Goal: Transaction & Acquisition: Book appointment/travel/reservation

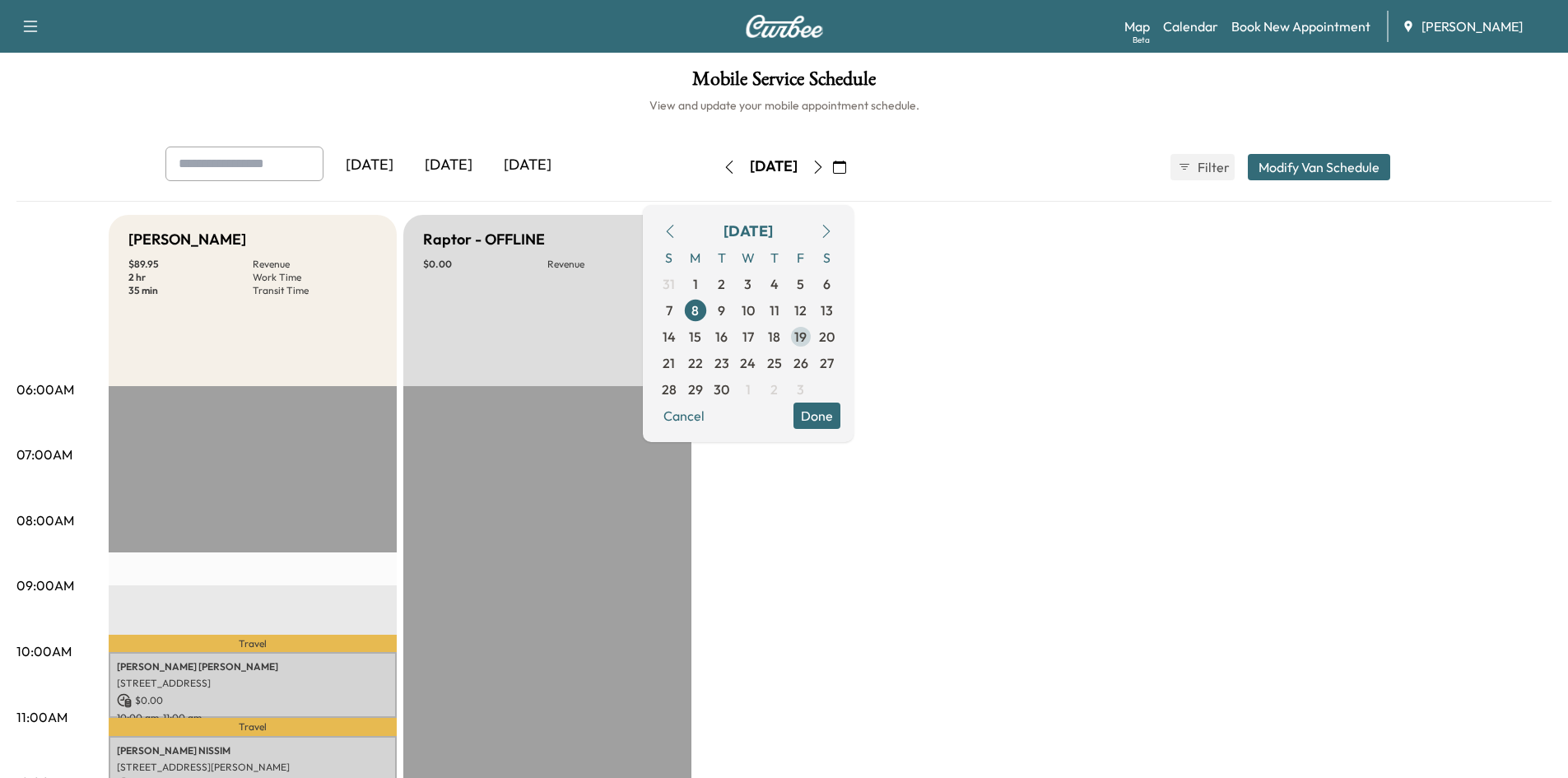
click at [807, 340] on span "19" at bounding box center [800, 337] width 13 height 20
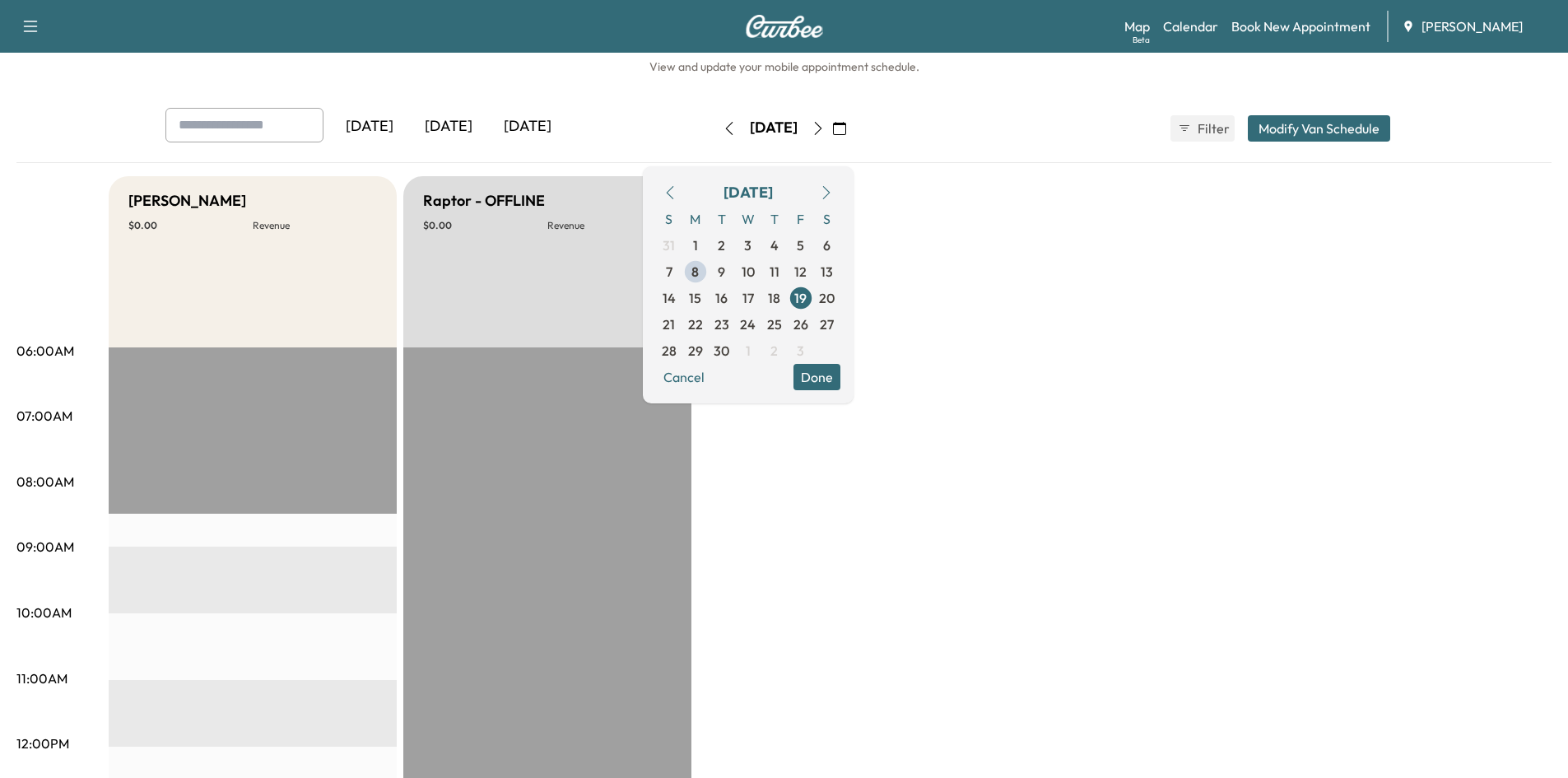
scroll to position [40, 0]
click at [807, 298] on span "19" at bounding box center [800, 297] width 13 height 20
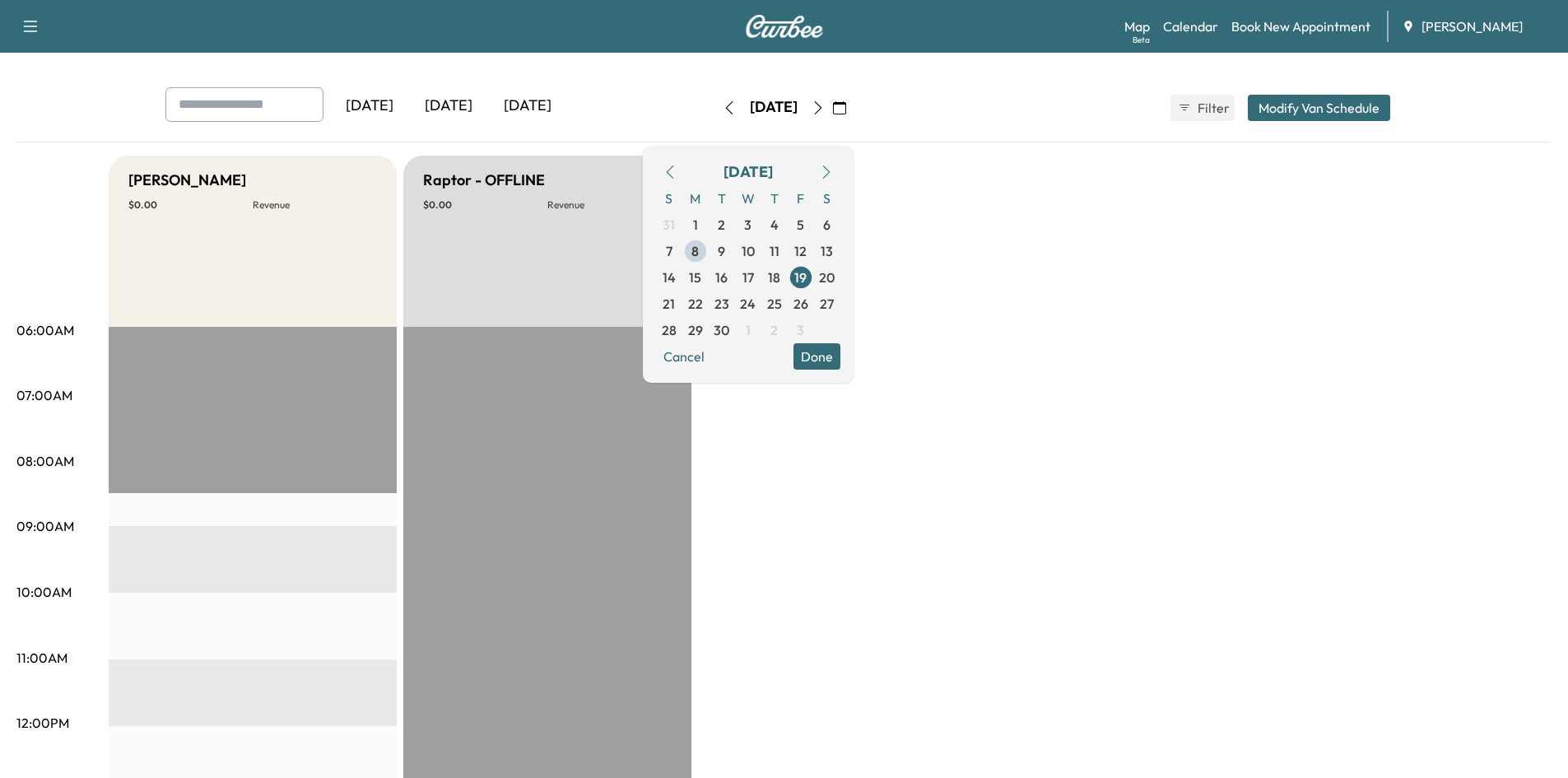
scroll to position [64, 0]
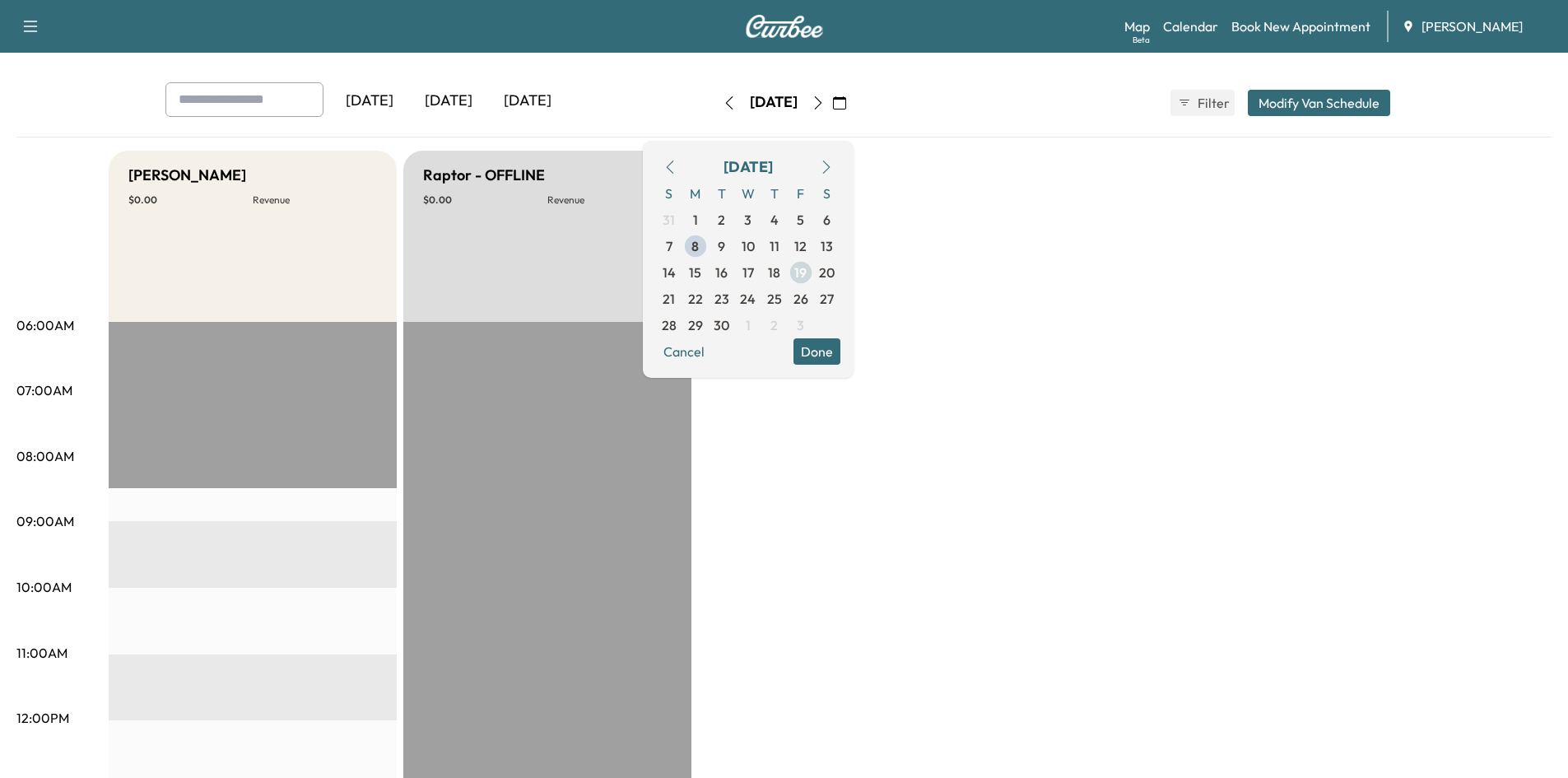
click at [807, 273] on span "19" at bounding box center [800, 272] width 13 height 20
click at [781, 273] on span "18" at bounding box center [774, 272] width 13 height 20
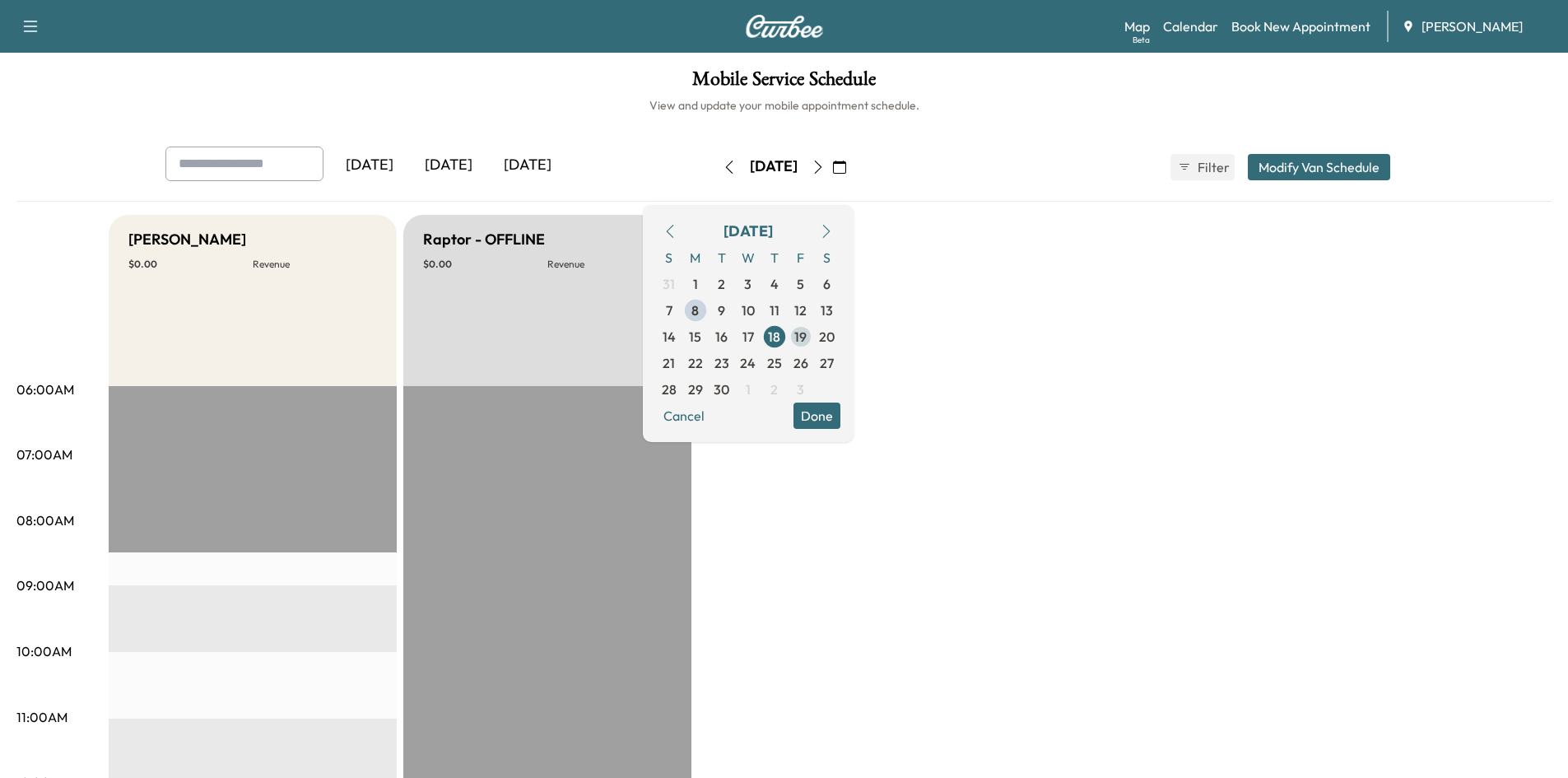
click at [807, 335] on span "19" at bounding box center [800, 337] width 13 height 20
click at [807, 340] on span "19" at bounding box center [800, 337] width 13 height 20
click at [1262, 28] on link "Book New Appointment" at bounding box center [1301, 26] width 140 height 20
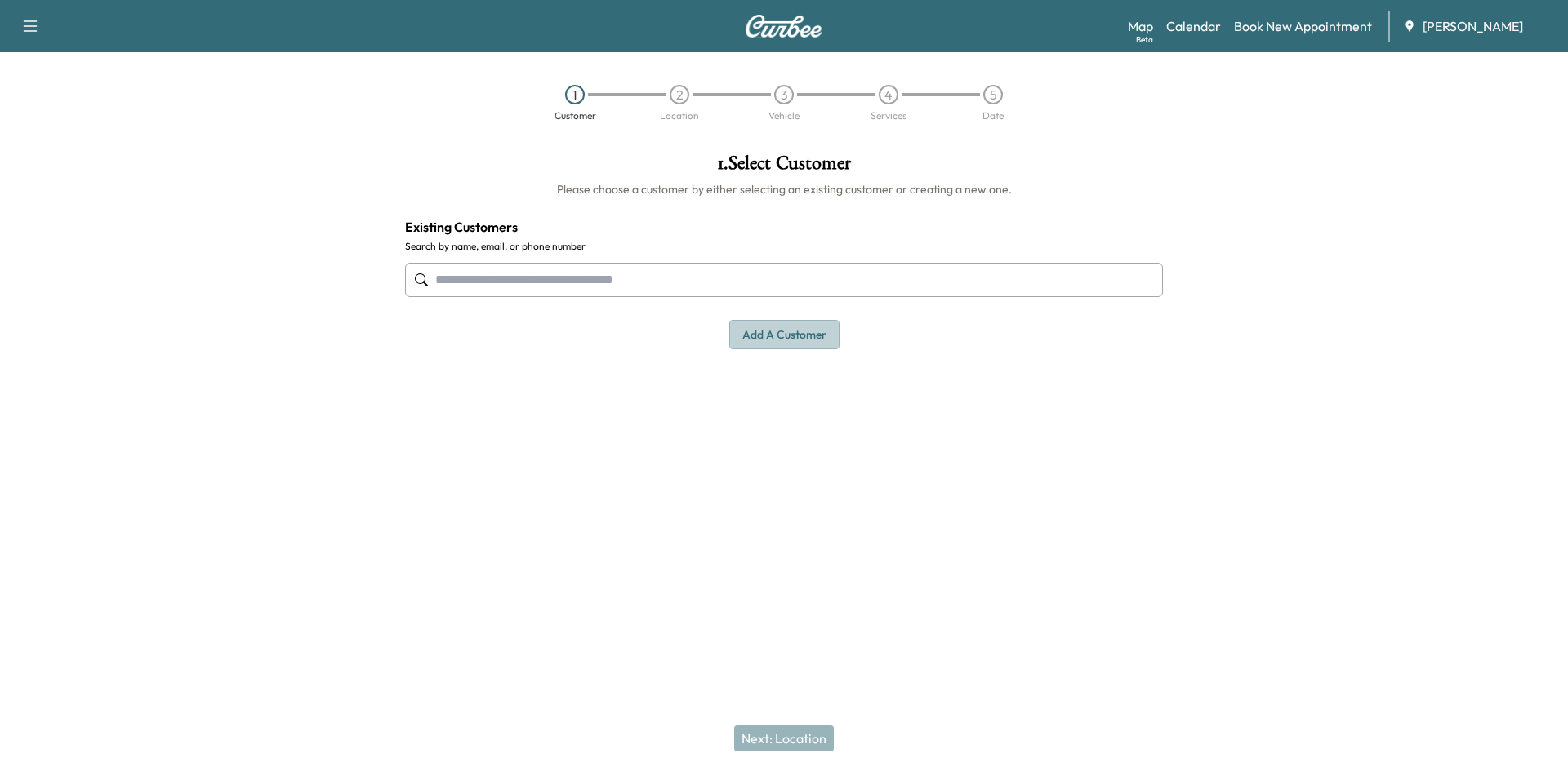
click at [790, 333] on button "Add a customer" at bounding box center [785, 335] width 110 height 30
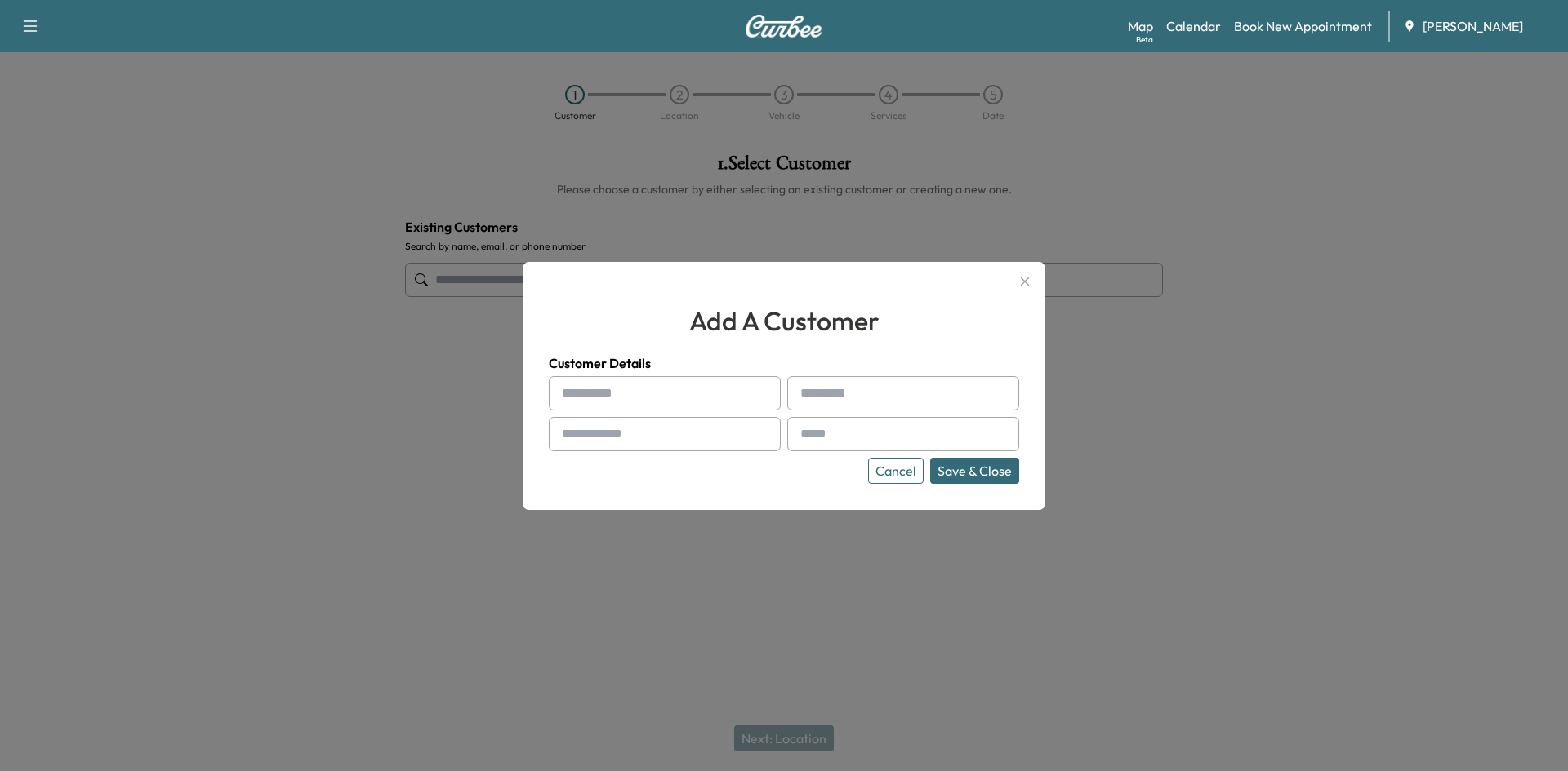
click at [683, 394] on input "text" at bounding box center [665, 393] width 232 height 34
type input "******"
click at [866, 400] on input "text" at bounding box center [903, 393] width 232 height 34
type input "*"
type input "******"
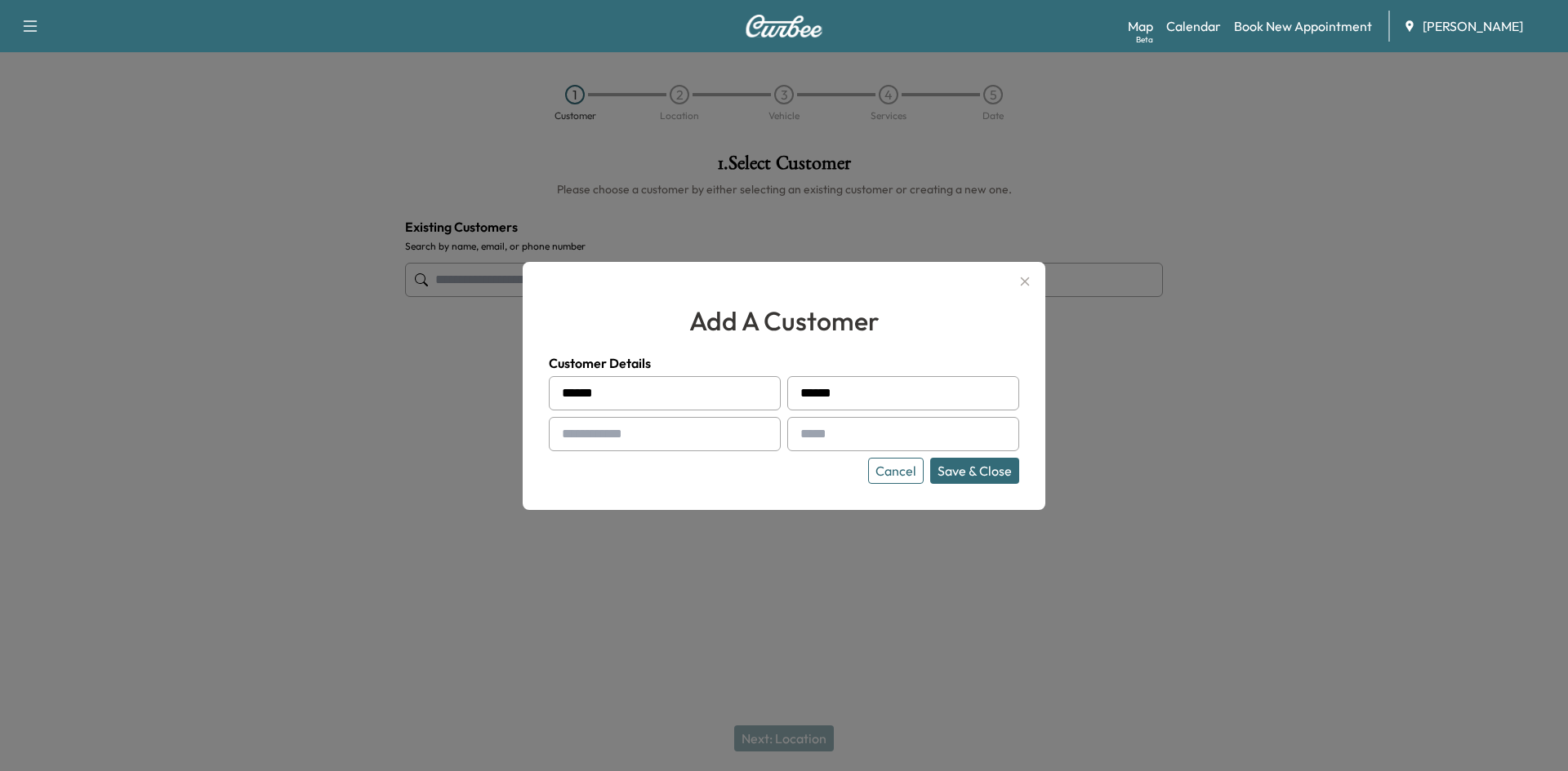
click at [644, 431] on input "text" at bounding box center [665, 433] width 232 height 34
type input "**********"
drag, startPoint x: 859, startPoint y: 439, endPoint x: 873, endPoint y: 436, distance: 14.3
click at [860, 437] on input "text" at bounding box center [903, 433] width 232 height 34
click at [840, 432] on input "text" at bounding box center [903, 433] width 232 height 34
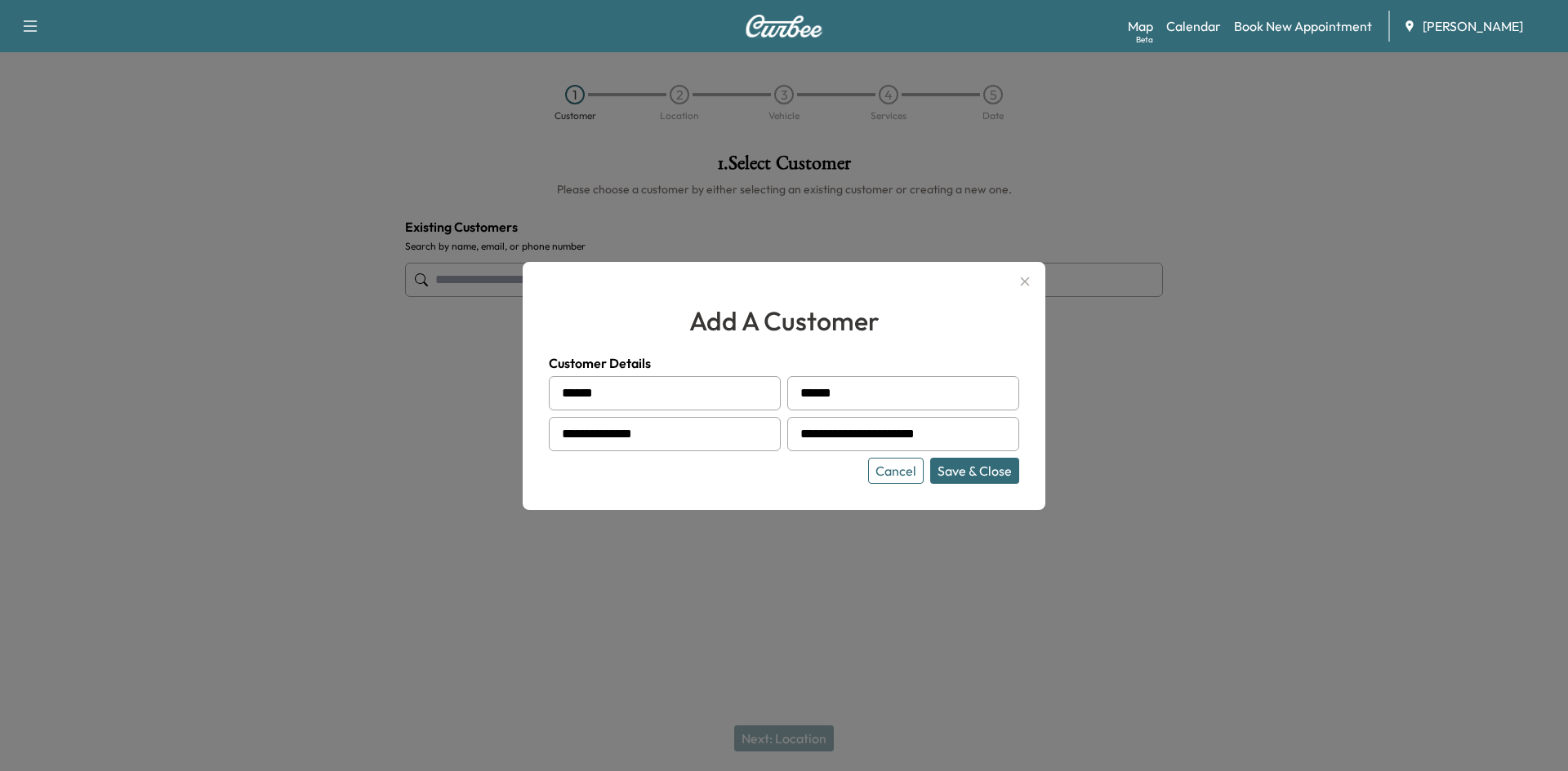
type input "**********"
click at [996, 473] on button "Save & Close" at bounding box center [975, 470] width 89 height 26
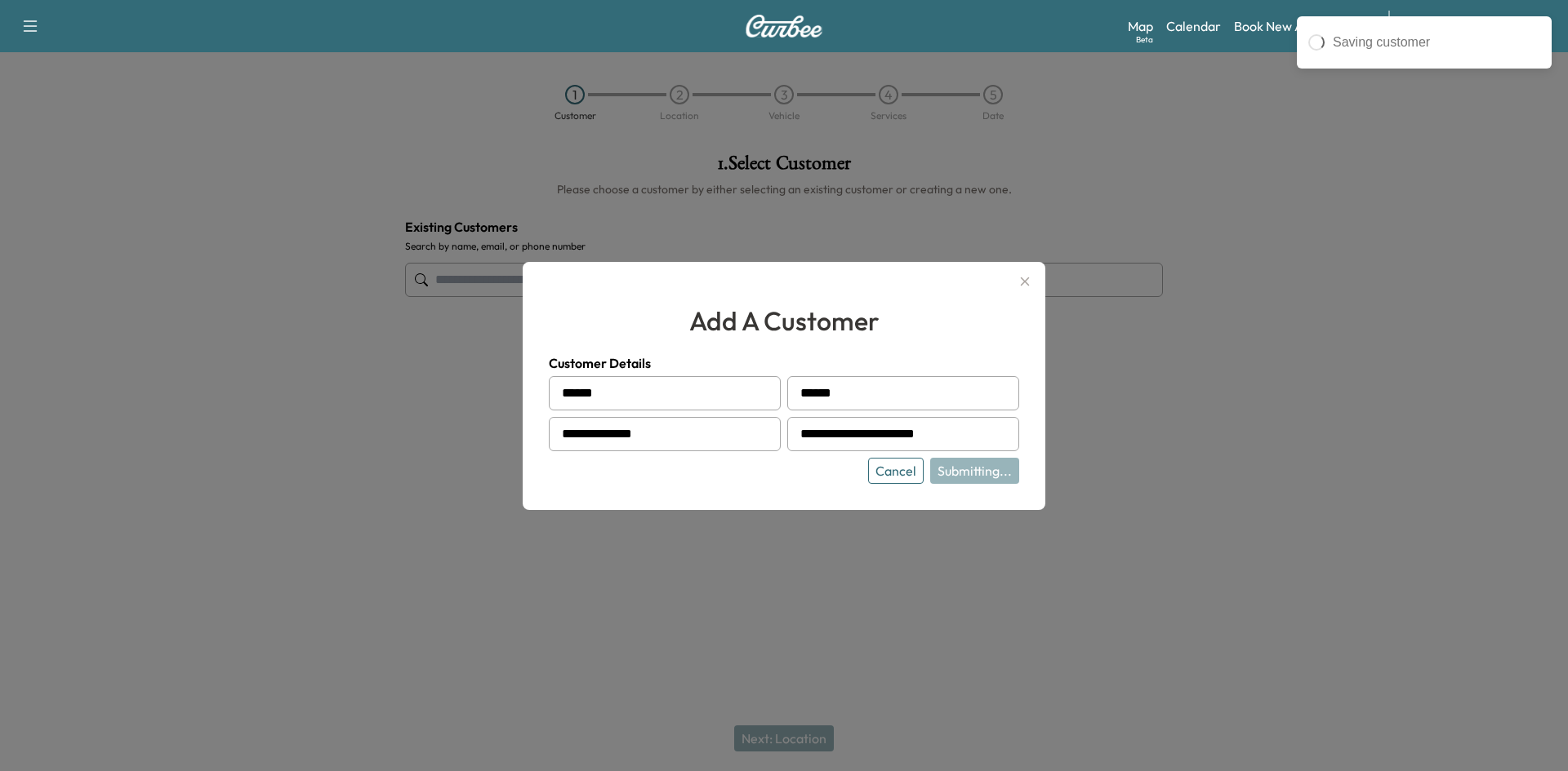
type input "**********"
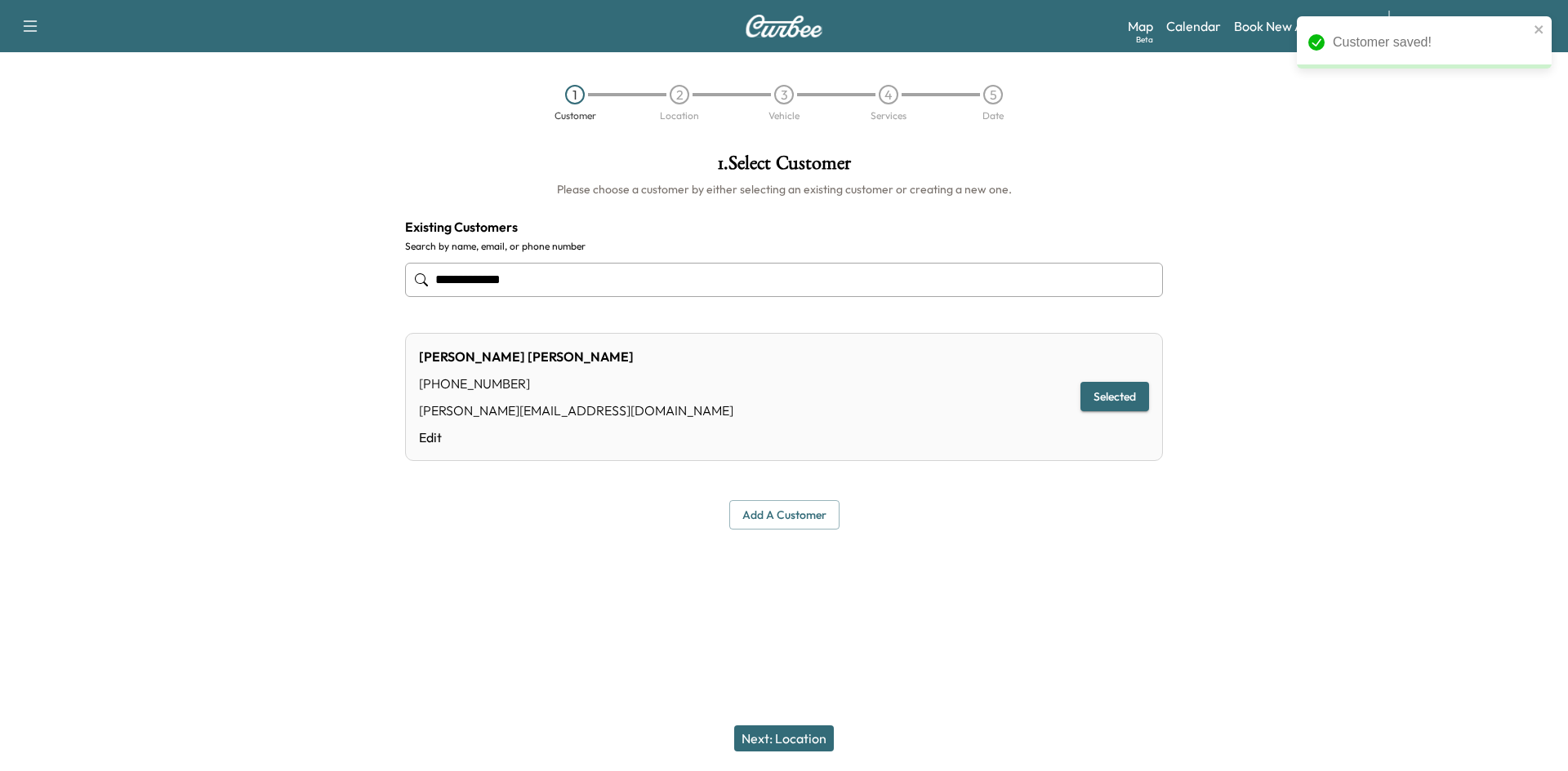
click at [776, 734] on button "Next: Location" at bounding box center [784, 738] width 100 height 26
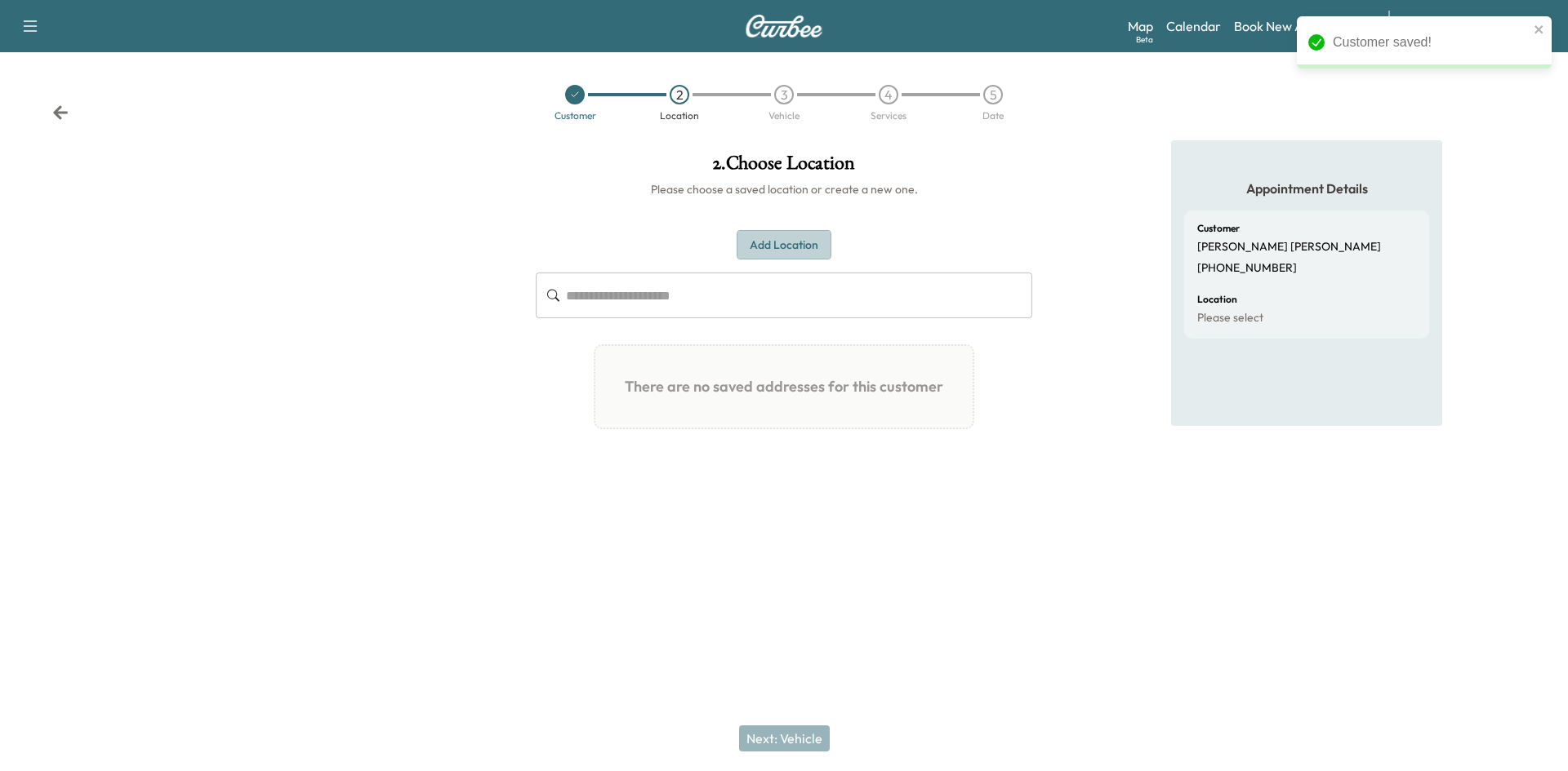
click at [765, 248] on button "Add Location" at bounding box center [784, 245] width 95 height 30
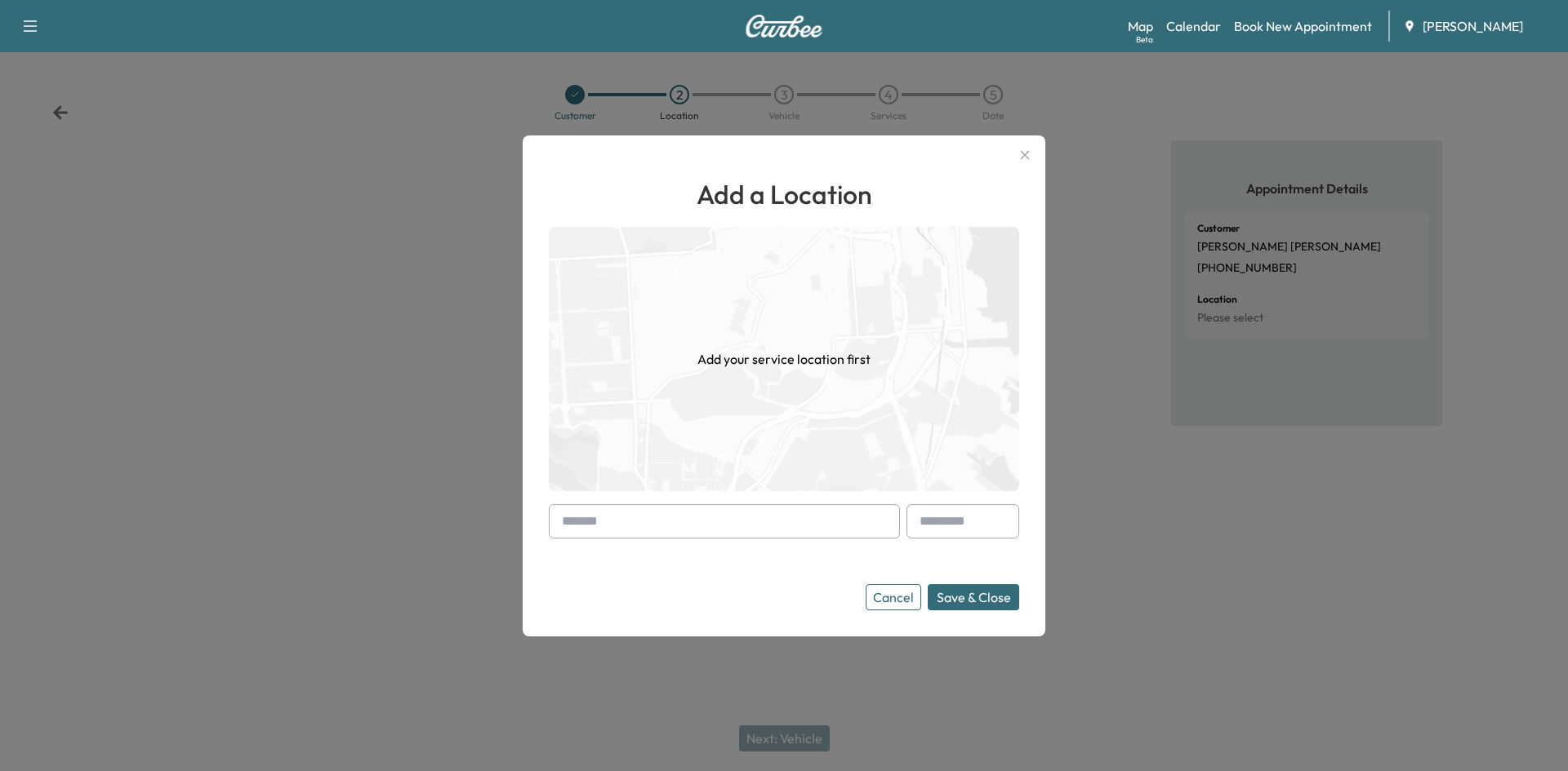
click at [620, 520] on input "text" at bounding box center [724, 520] width 351 height 34
click at [588, 524] on input "text" at bounding box center [724, 520] width 351 height 34
click at [963, 596] on button "Save & Close" at bounding box center [974, 597] width 92 height 26
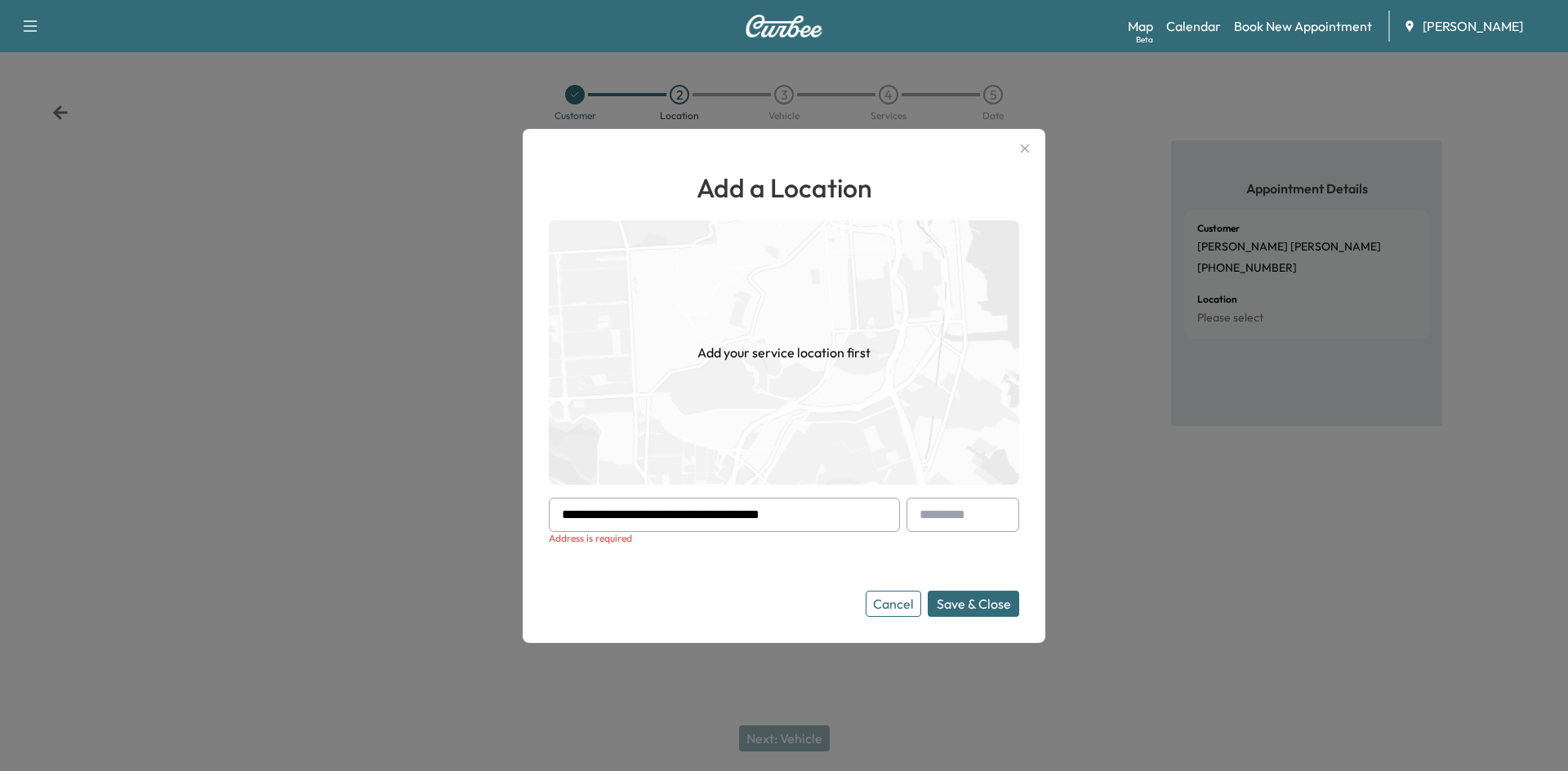
click at [962, 606] on button "Save & Close" at bounding box center [974, 604] width 92 height 26
click at [965, 594] on button "Save & Close" at bounding box center [974, 604] width 92 height 26
click at [965, 593] on button "Save & Close" at bounding box center [974, 604] width 92 height 26
click at [856, 517] on input "**********" at bounding box center [724, 515] width 351 height 34
type input "*"
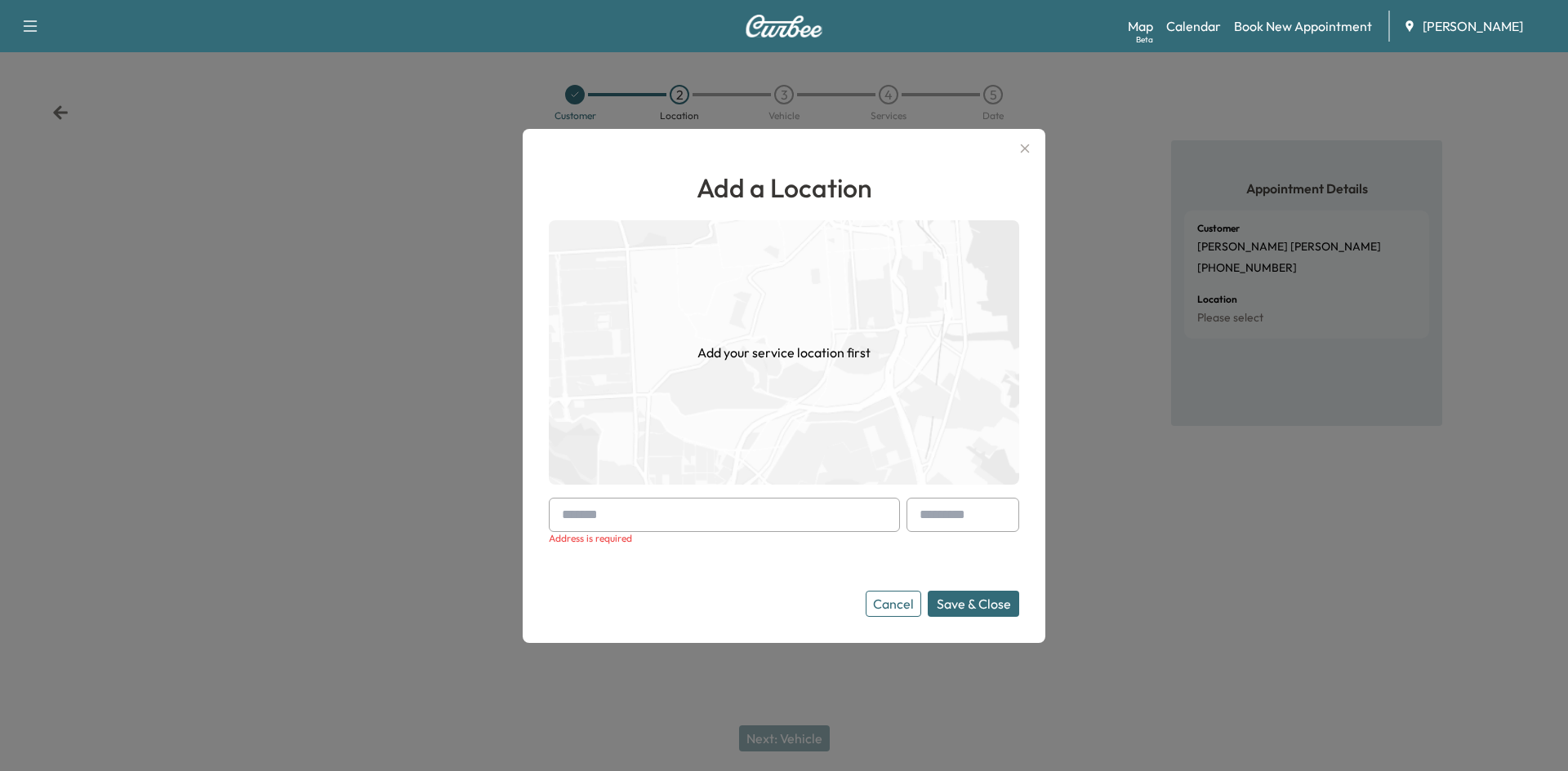
click at [981, 608] on button "Save & Close" at bounding box center [974, 604] width 92 height 26
click at [1024, 144] on icon "button" at bounding box center [1025, 148] width 19 height 19
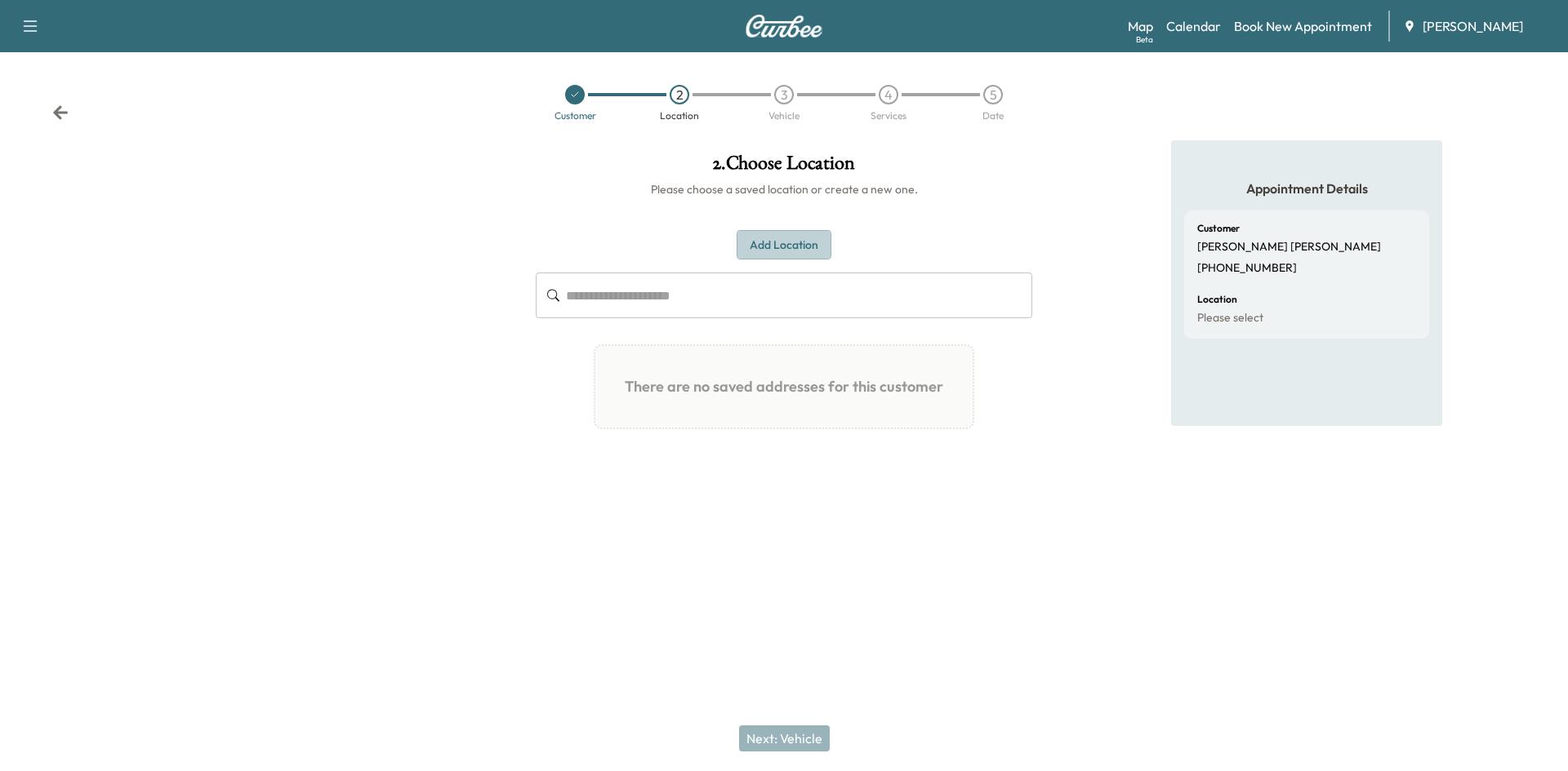
click at [777, 243] on button "Add Location" at bounding box center [784, 245] width 95 height 30
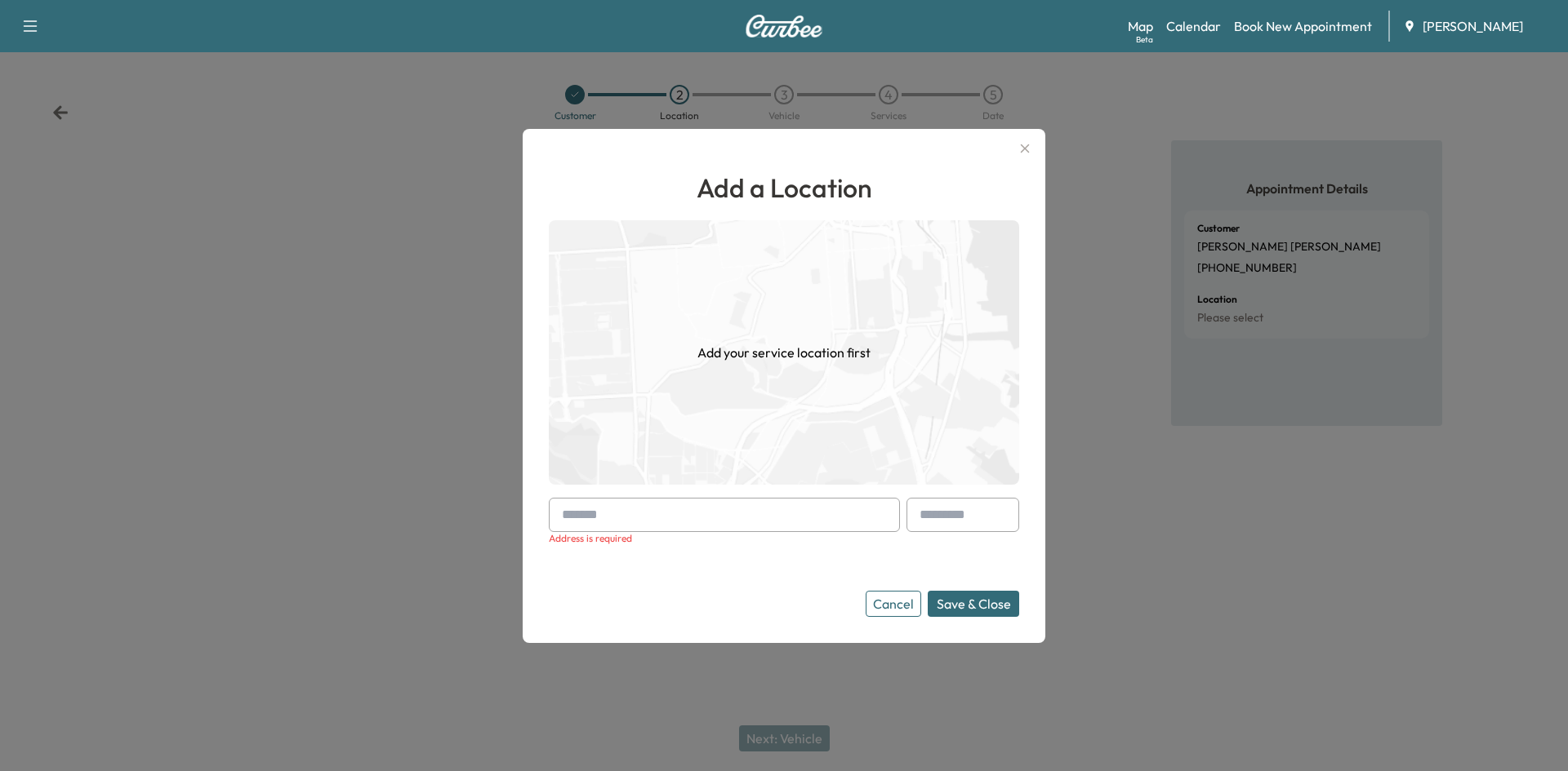
click at [655, 519] on input "text" at bounding box center [724, 515] width 351 height 34
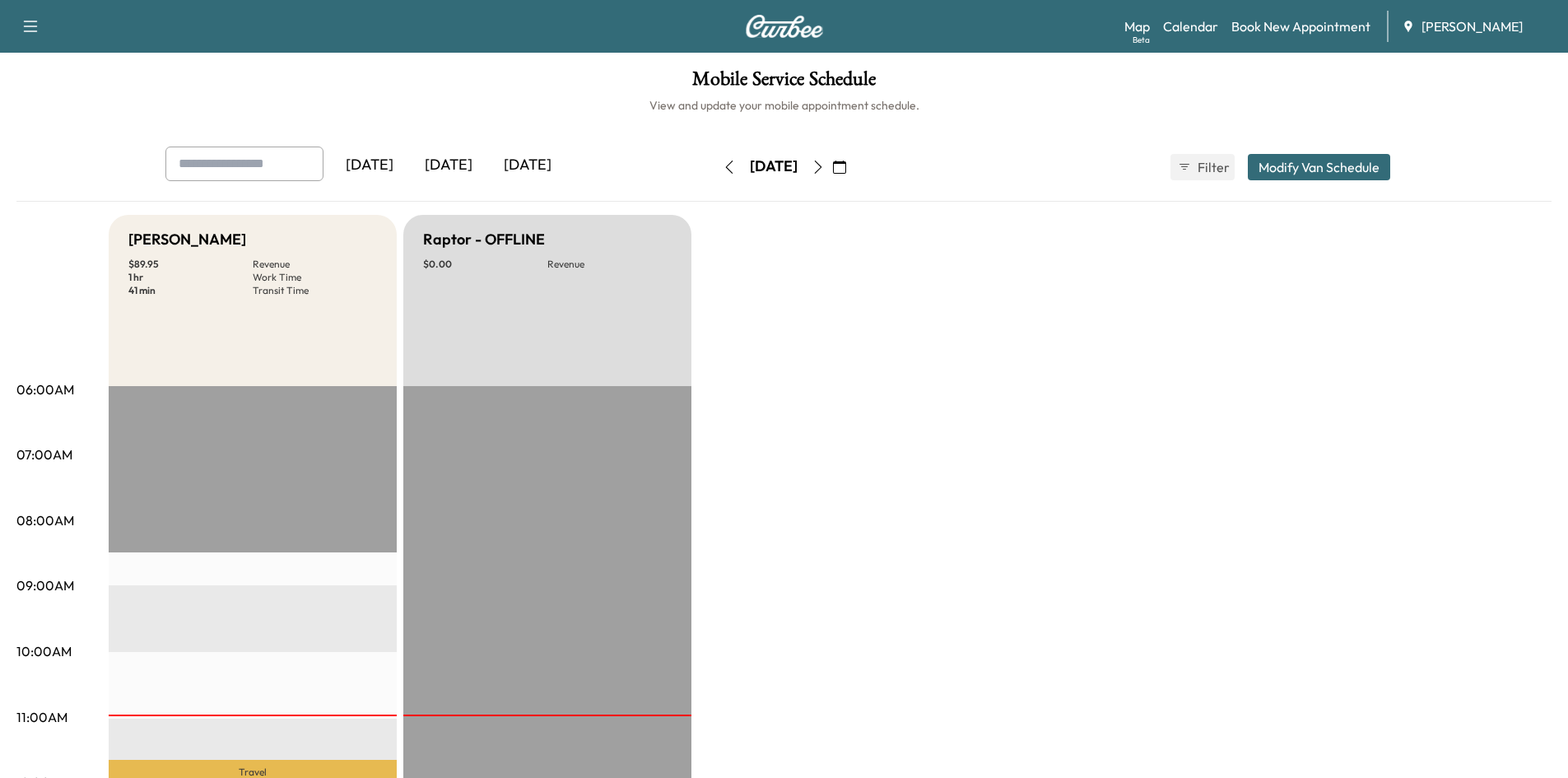
click at [846, 167] on icon "button" at bounding box center [840, 168] width 14 height 14
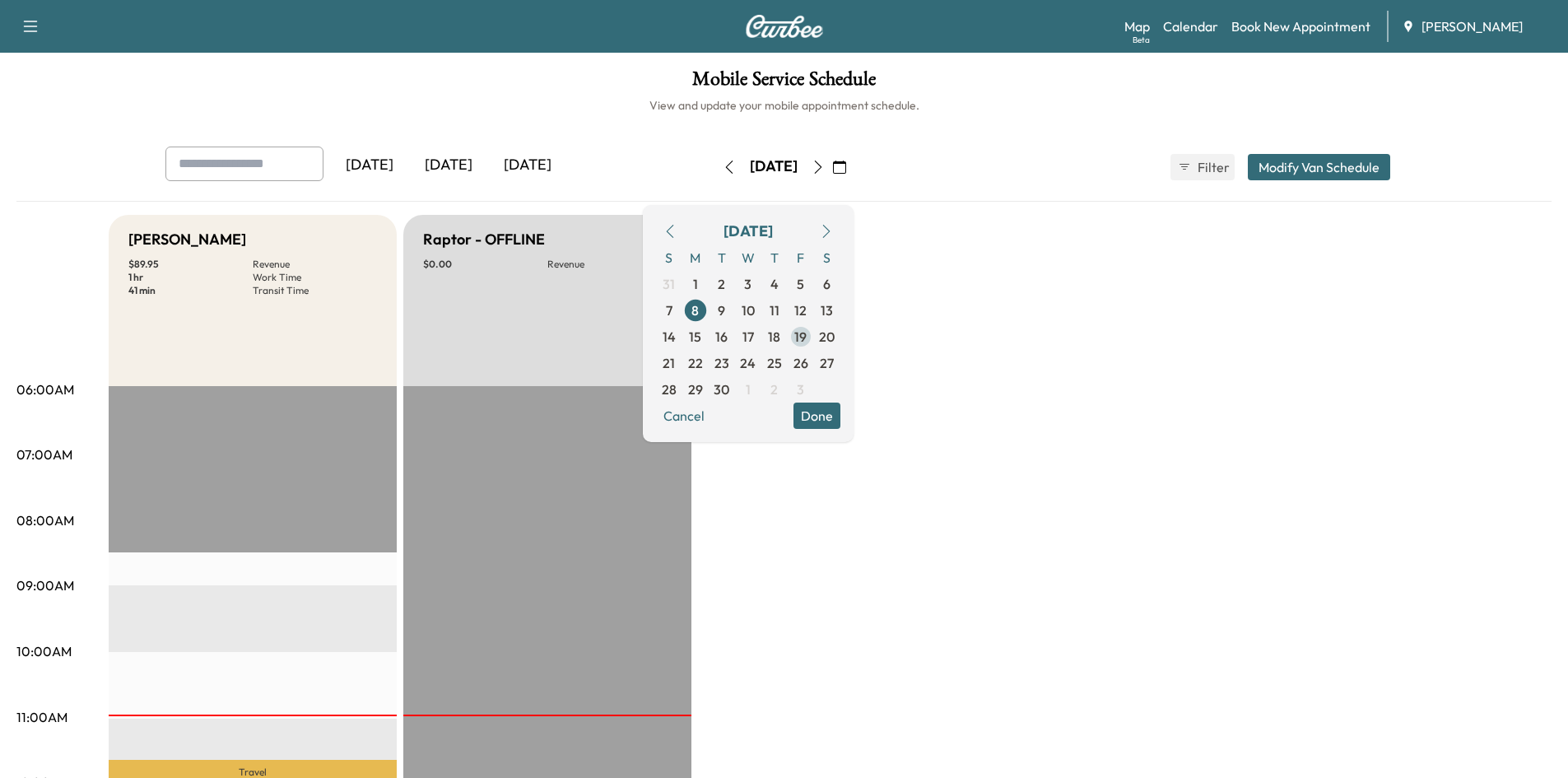
click at [807, 337] on span "19" at bounding box center [800, 337] width 13 height 20
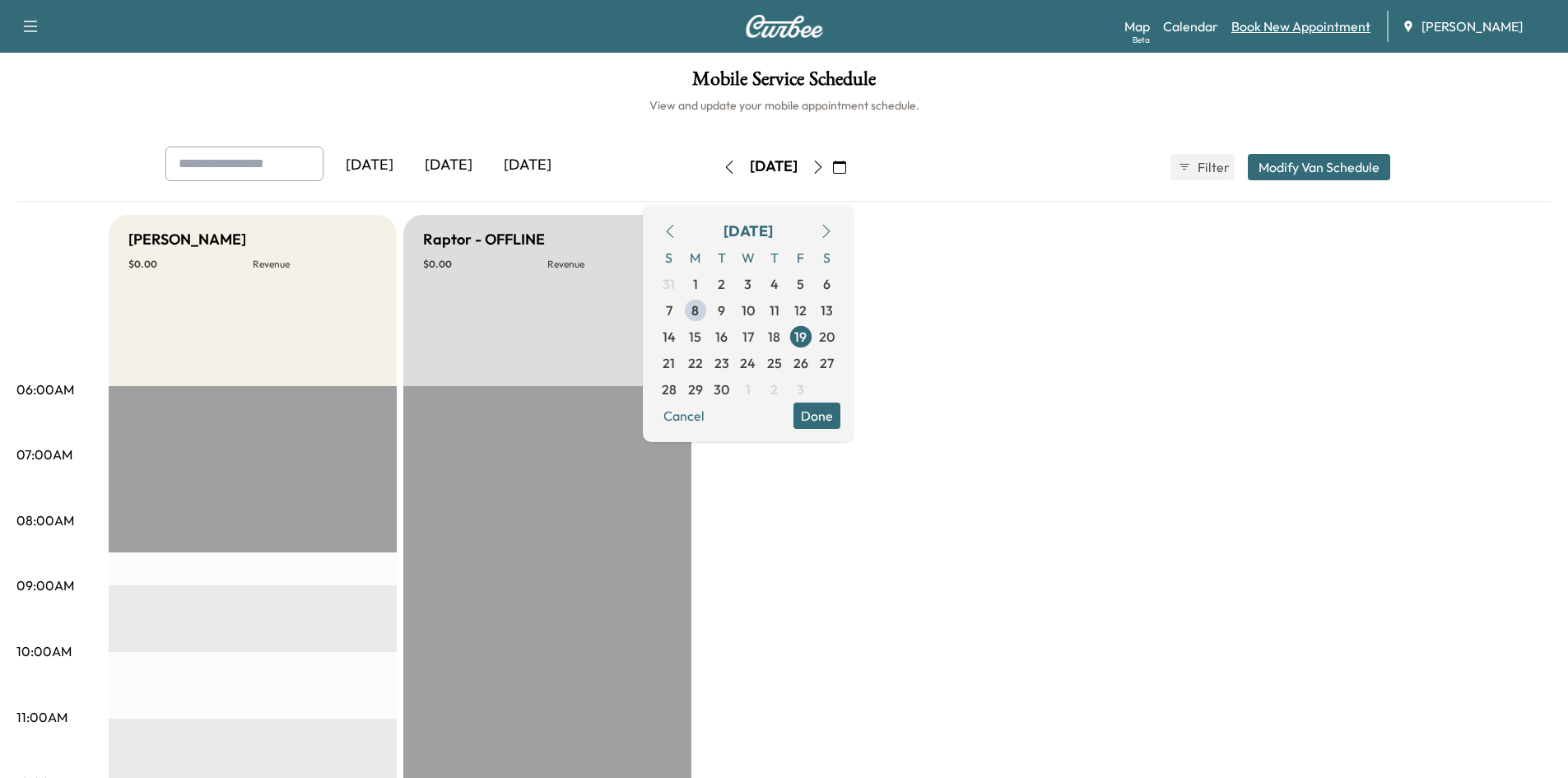
click at [1264, 27] on link "Book New Appointment" at bounding box center [1301, 26] width 140 height 20
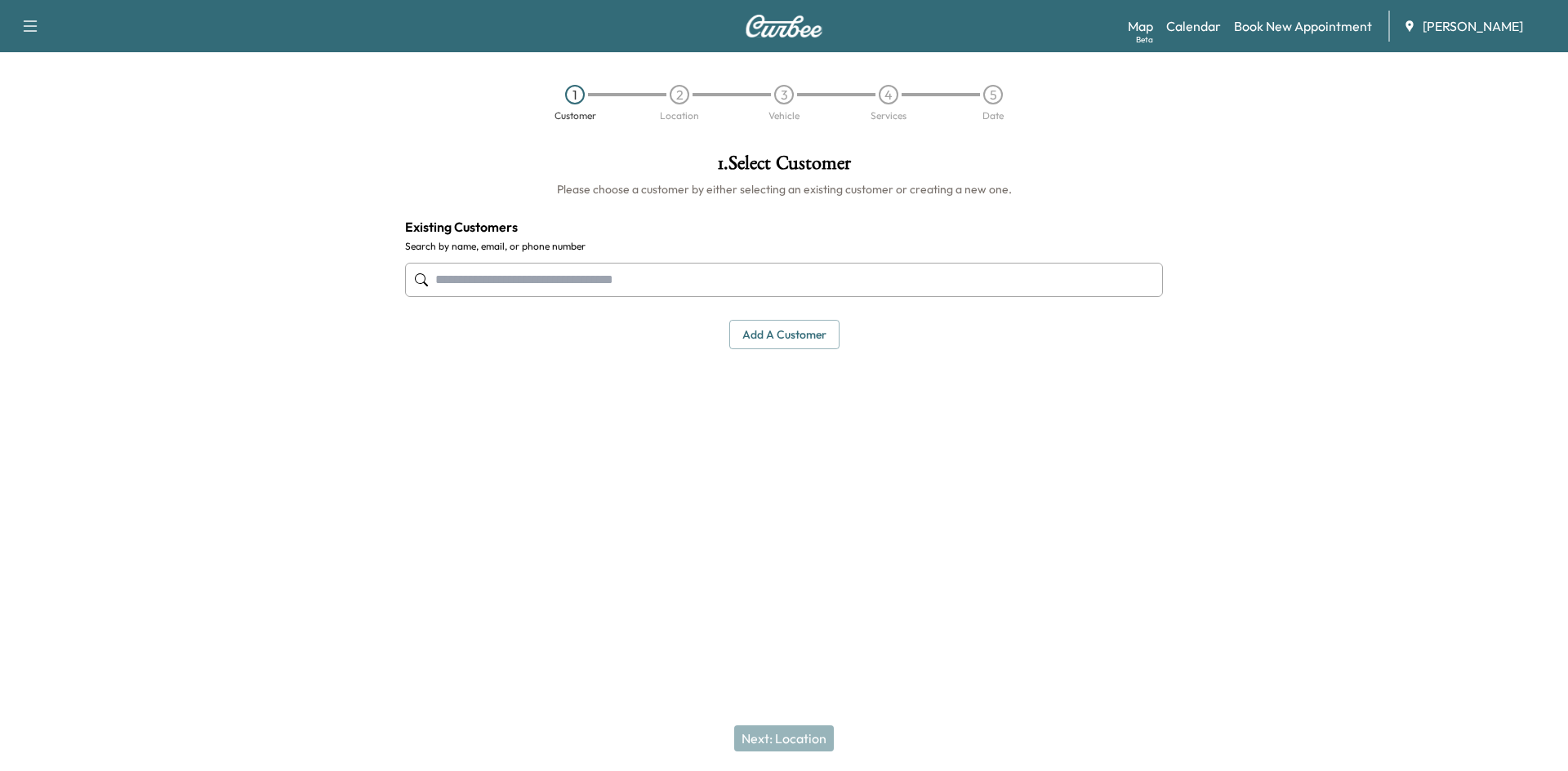
click at [765, 332] on button "Add a customer" at bounding box center [785, 335] width 110 height 30
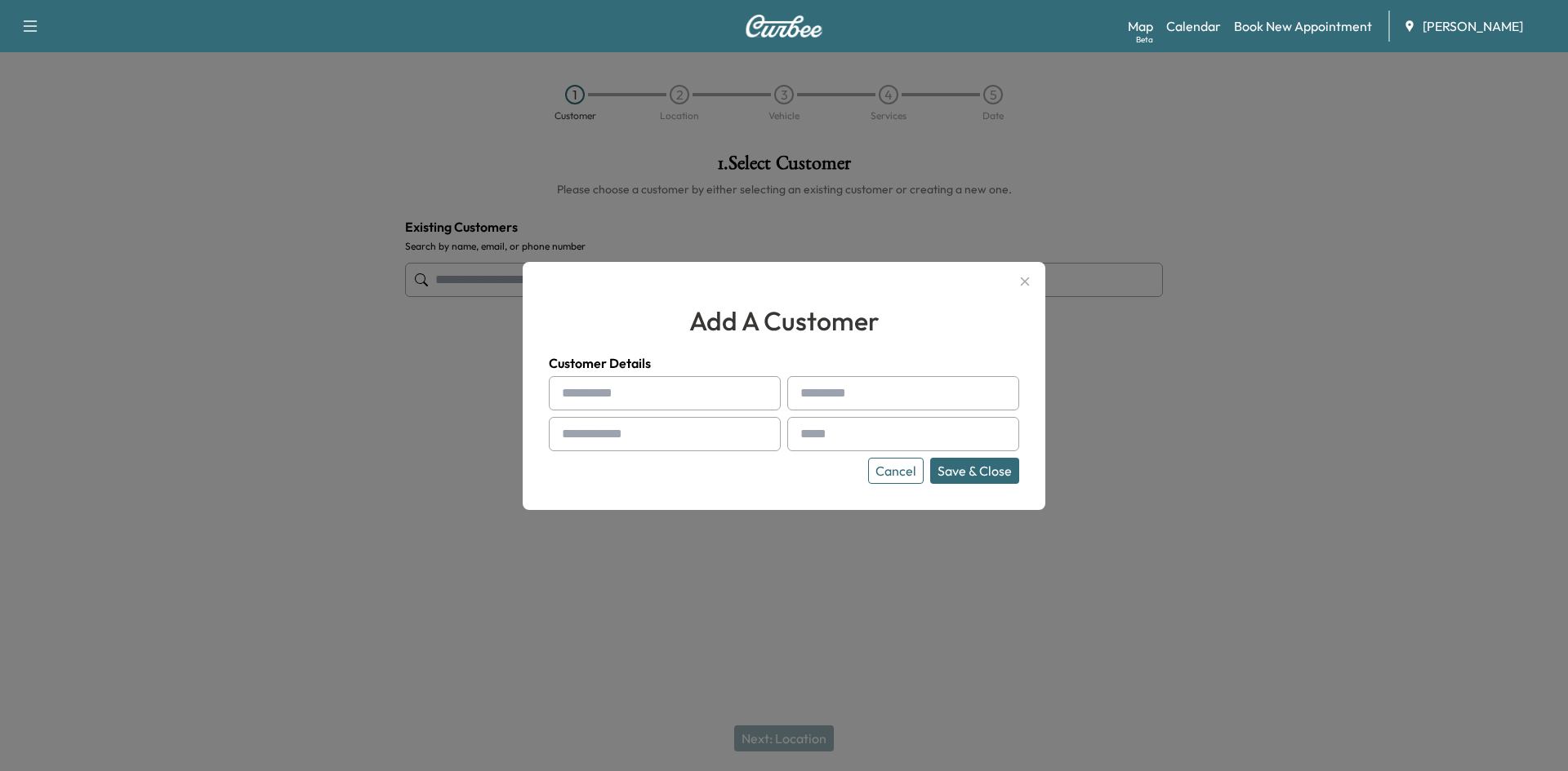
click at [620, 389] on input "text" at bounding box center [665, 393] width 232 height 34
type input "******"
click at [900, 394] on input "text" at bounding box center [903, 393] width 232 height 34
type input "******"
click at [678, 438] on input "text" at bounding box center [665, 433] width 232 height 34
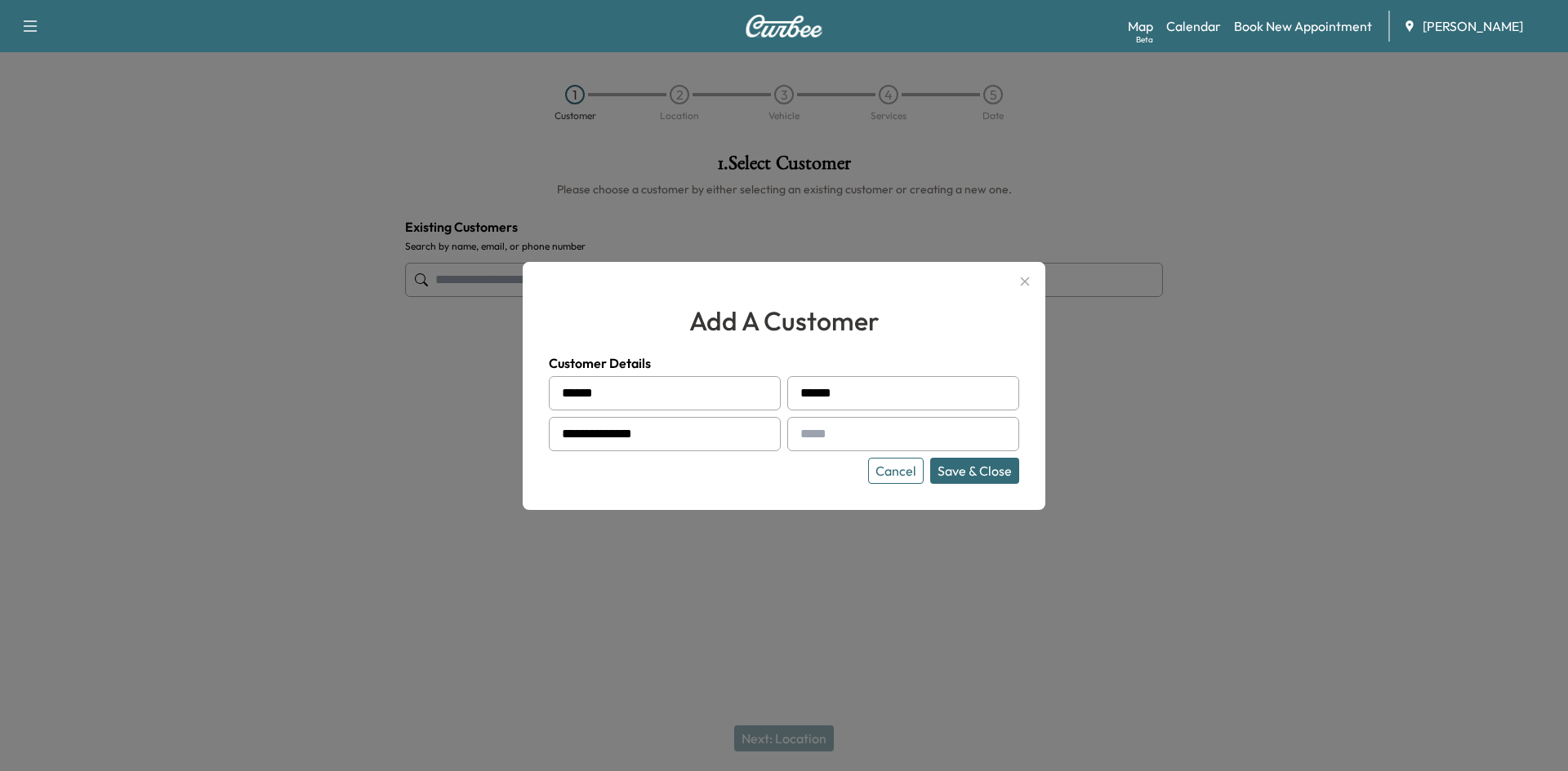
type input "**********"
click at [876, 433] on input "text" at bounding box center [903, 433] width 232 height 34
type input "**********"
click at [959, 470] on button "Save & Close" at bounding box center [975, 470] width 89 height 26
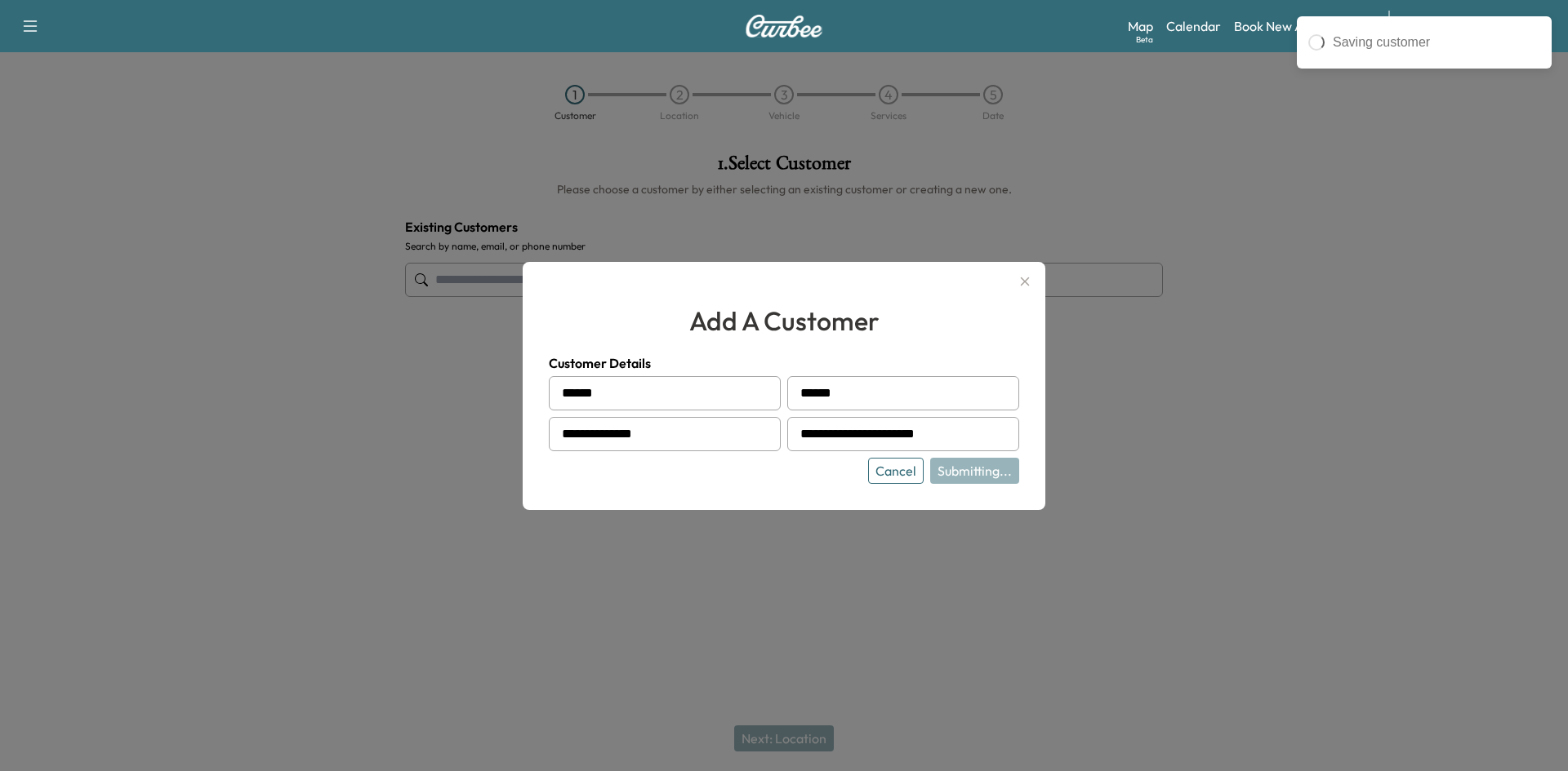
type input "**********"
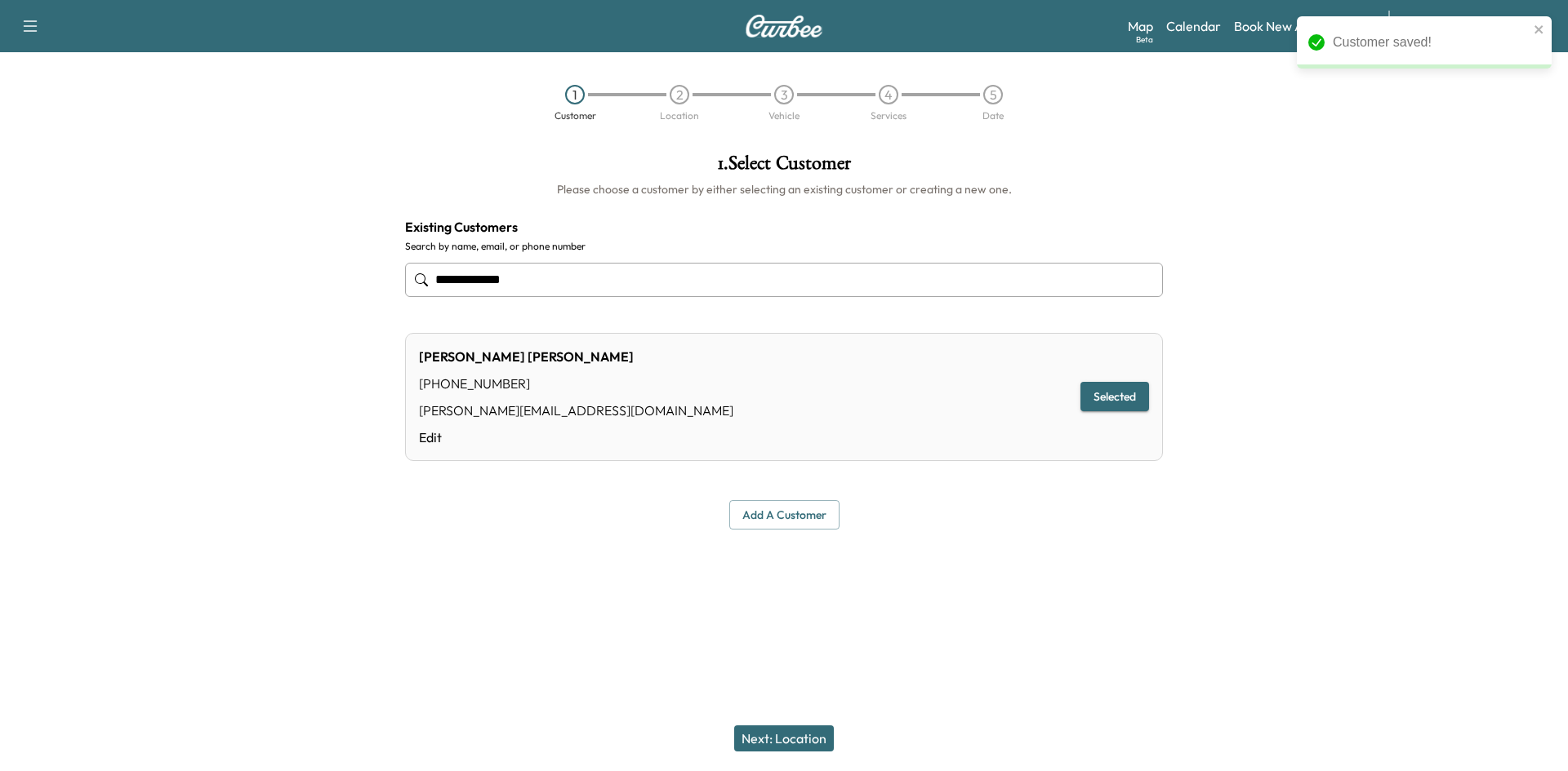
click at [790, 733] on button "Next: Location" at bounding box center [784, 738] width 100 height 26
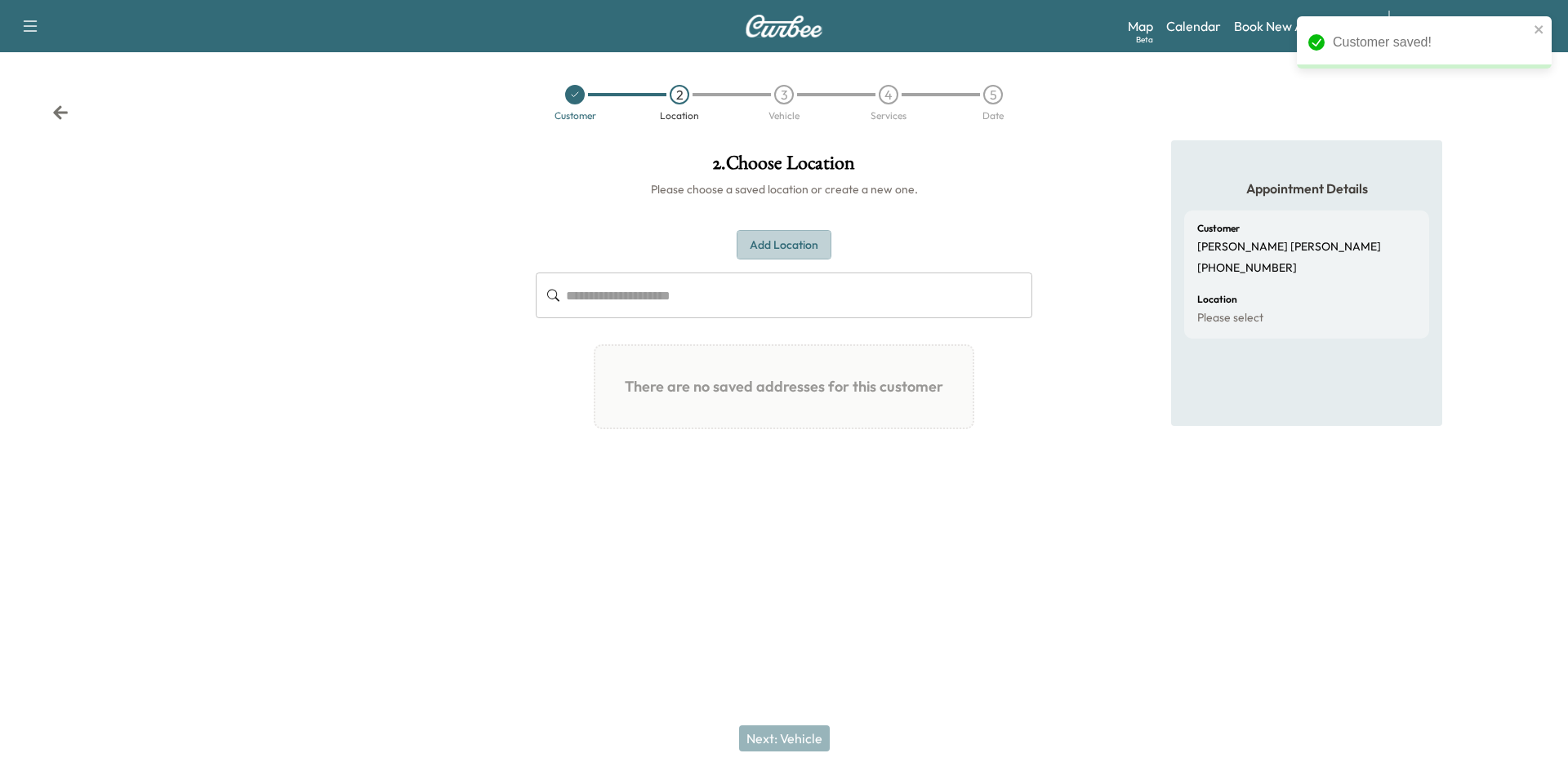
click at [790, 247] on button "Add Location" at bounding box center [784, 245] width 95 height 30
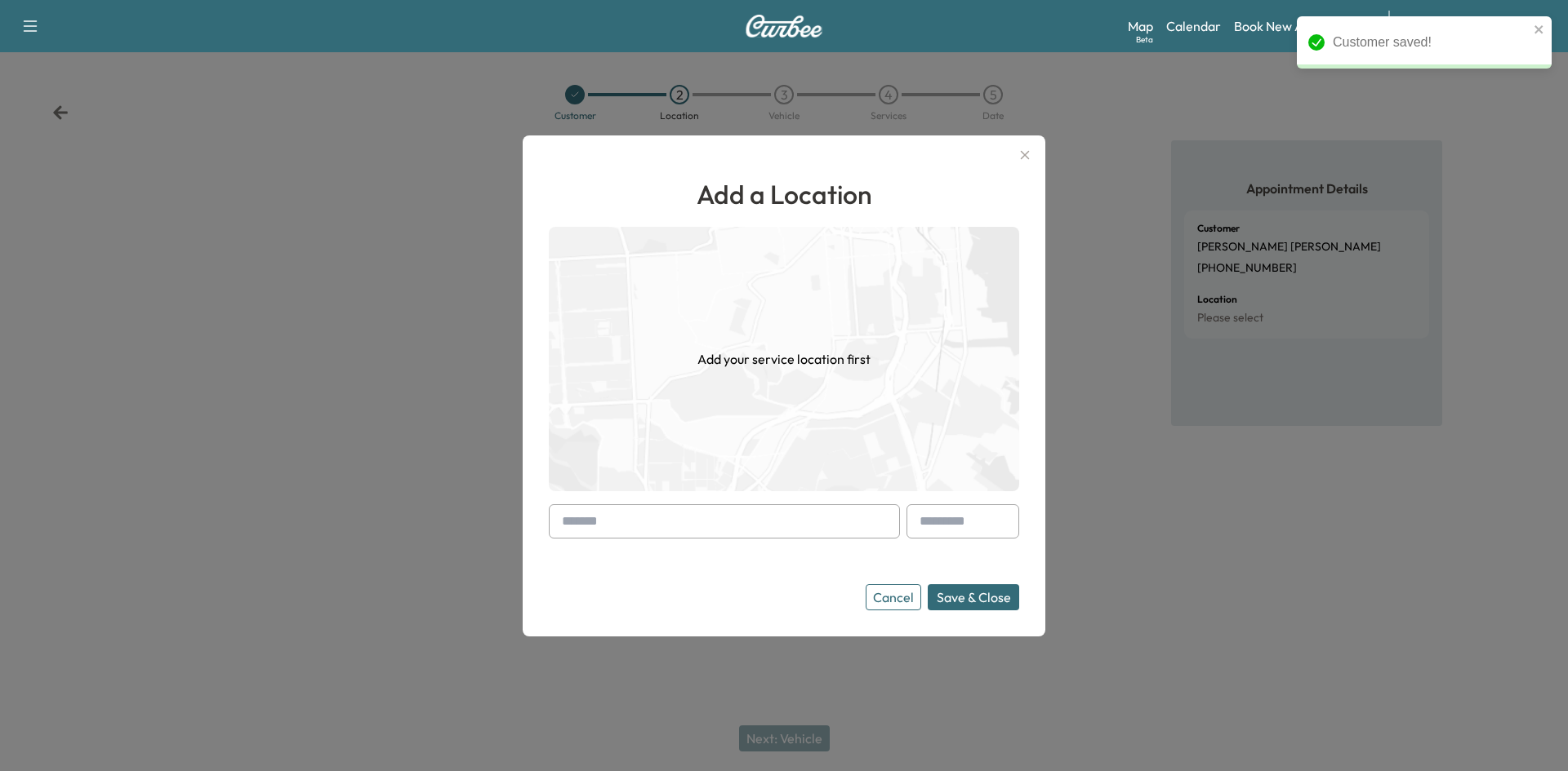
click at [610, 520] on input "text" at bounding box center [724, 520] width 351 height 34
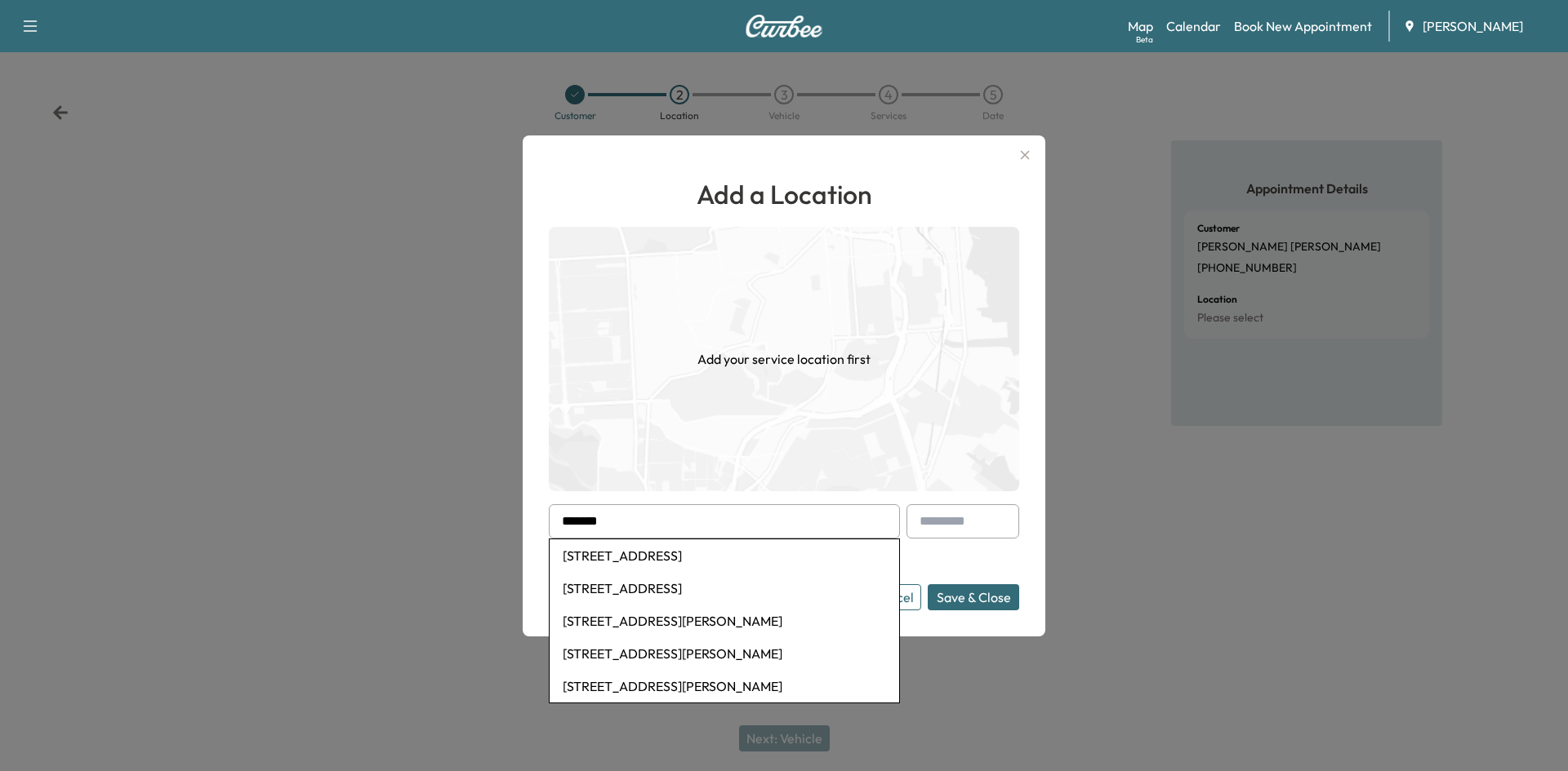
click at [719, 590] on li "[STREET_ADDRESS]" at bounding box center [724, 589] width 349 height 33
type input "**********"
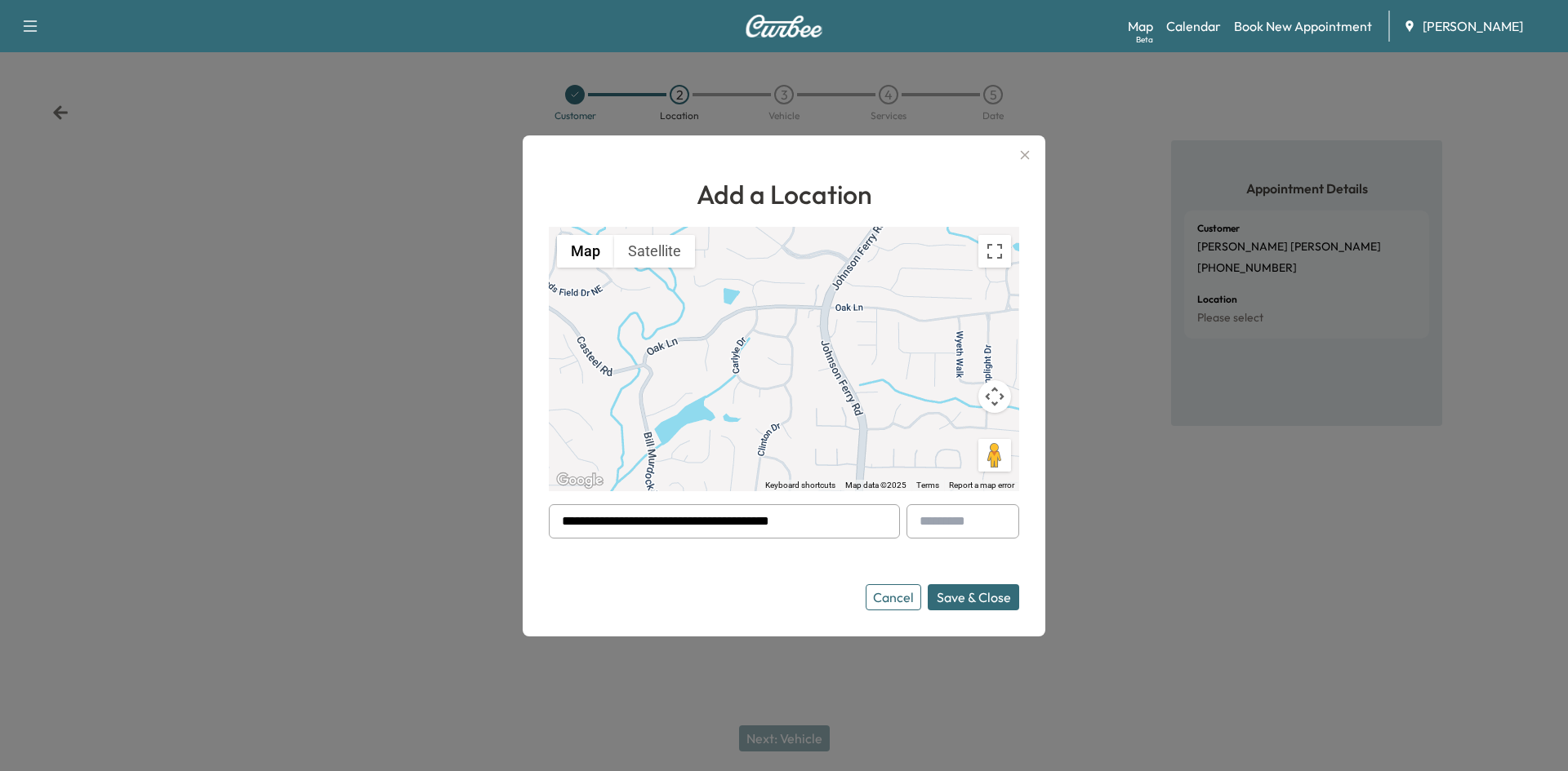
click at [970, 593] on button "Save & Close" at bounding box center [974, 597] width 92 height 26
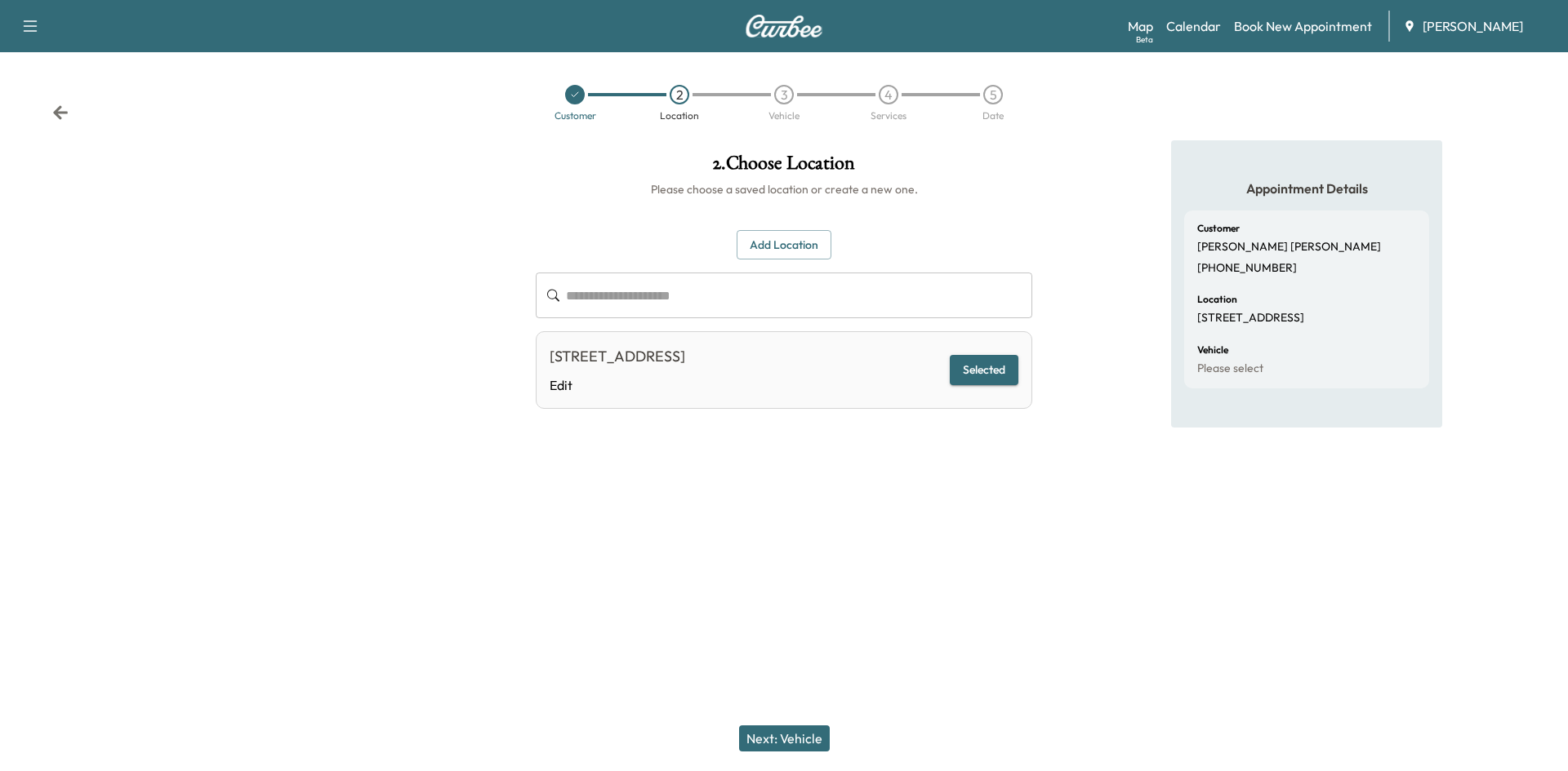
click at [776, 727] on button "Next: Vehicle" at bounding box center [785, 738] width 91 height 26
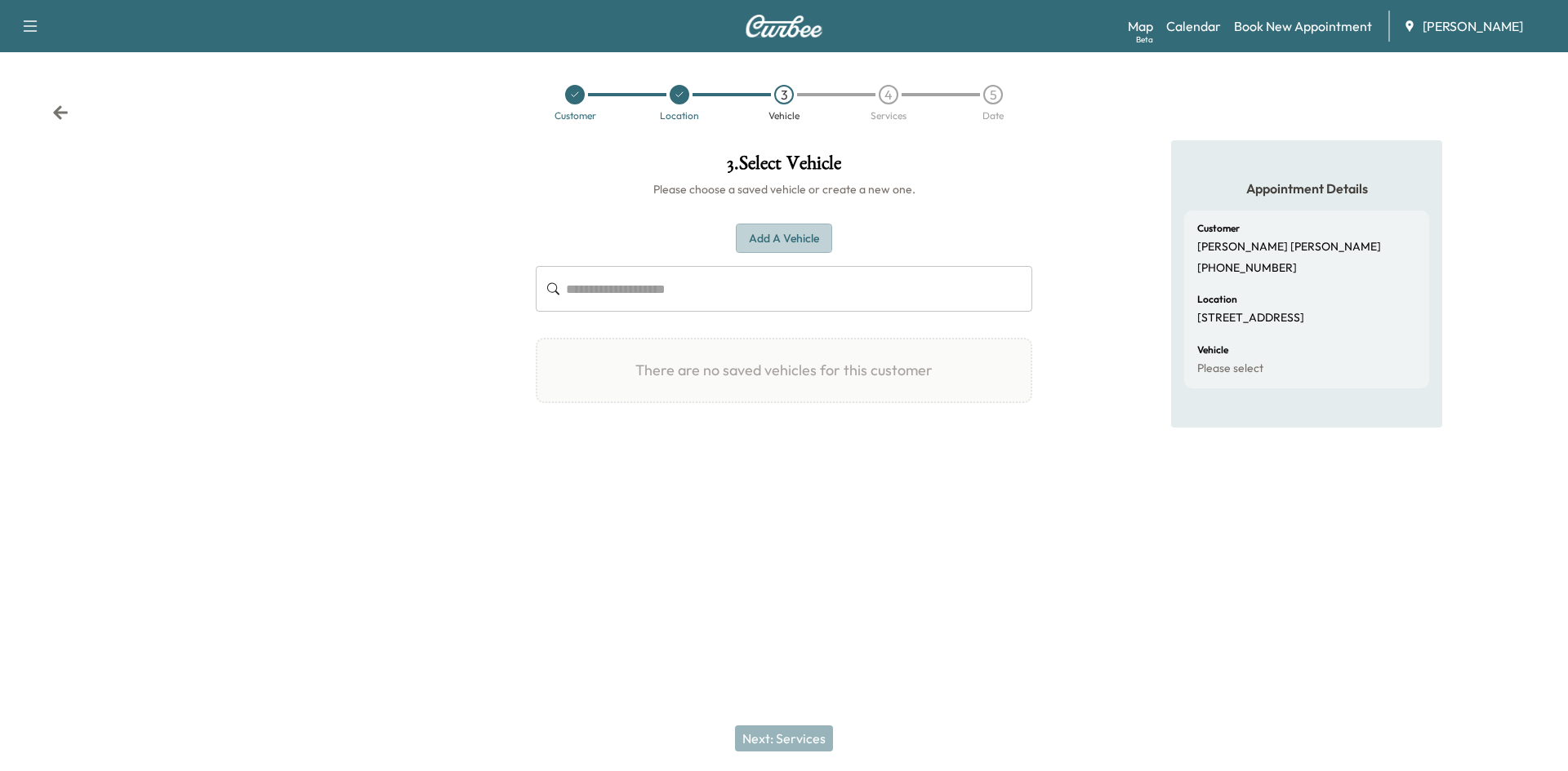
click at [770, 232] on button "Add a Vehicle" at bounding box center [784, 238] width 97 height 30
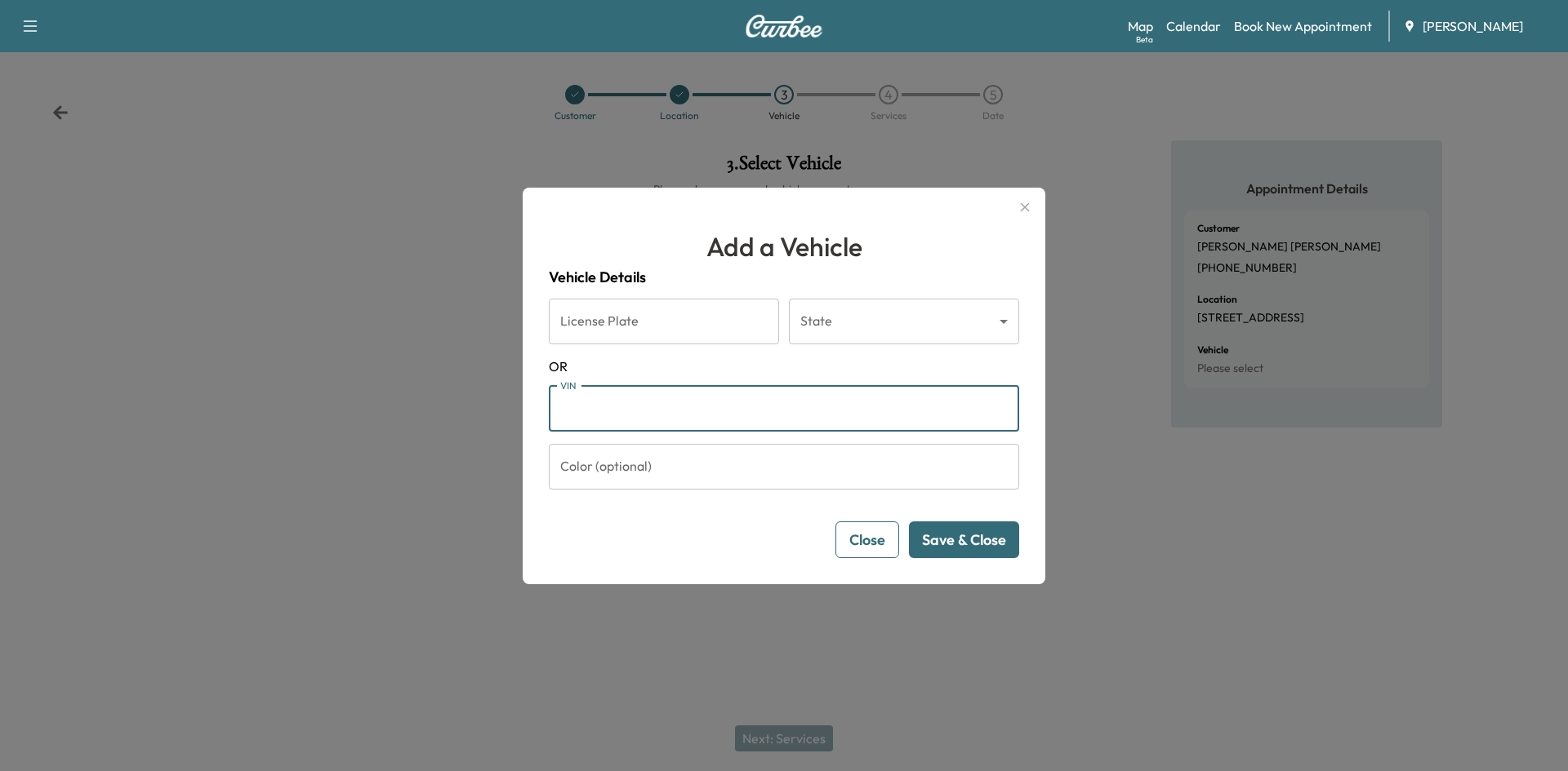
click at [592, 405] on input "VIN" at bounding box center [784, 408] width 470 height 45
drag, startPoint x: 569, startPoint y: 409, endPoint x: 1163, endPoint y: 519, distance: 604.1
click at [1163, 519] on div at bounding box center [784, 385] width 1568 height 771
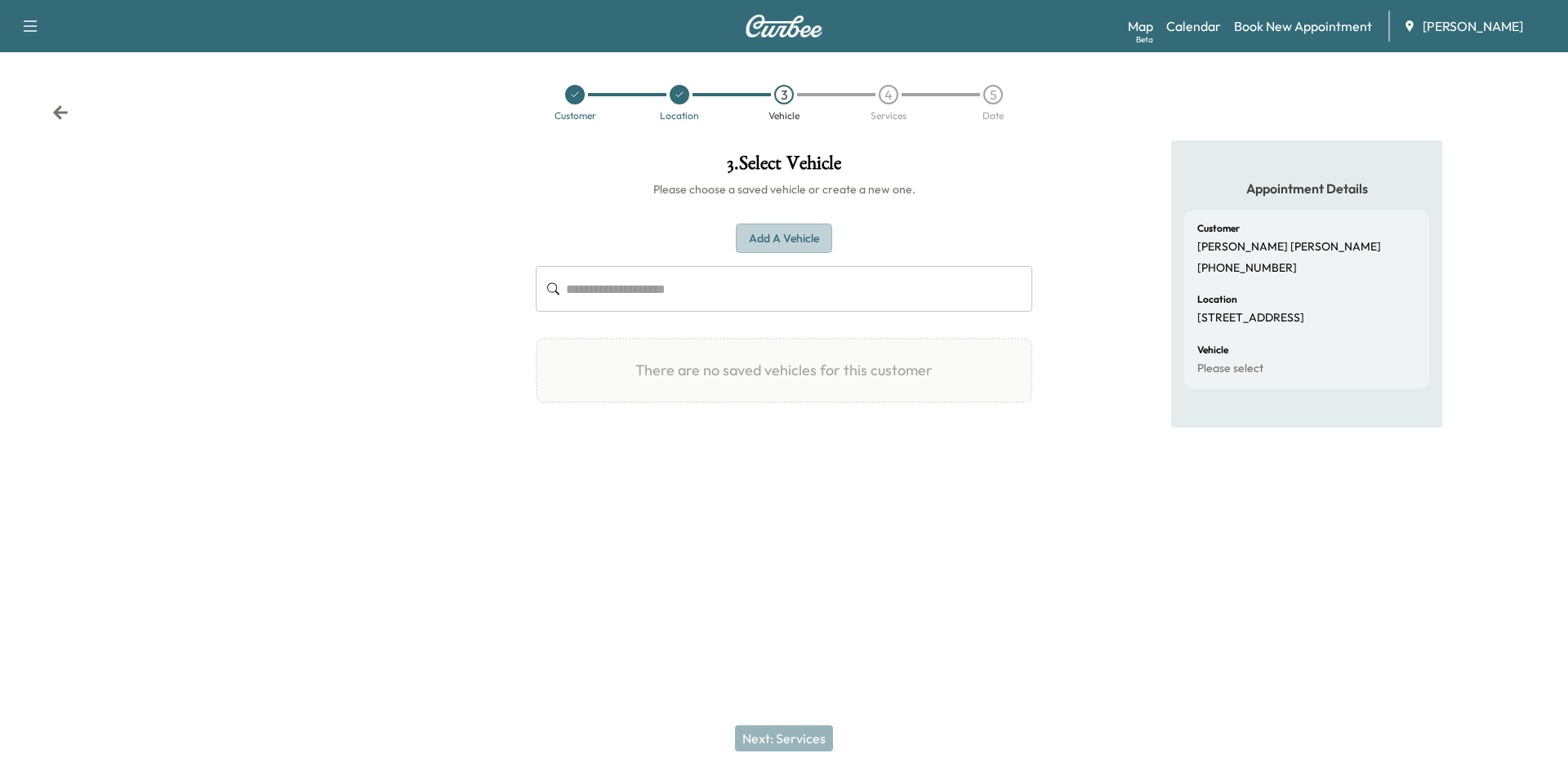
click at [777, 237] on button "Add a Vehicle" at bounding box center [784, 238] width 97 height 30
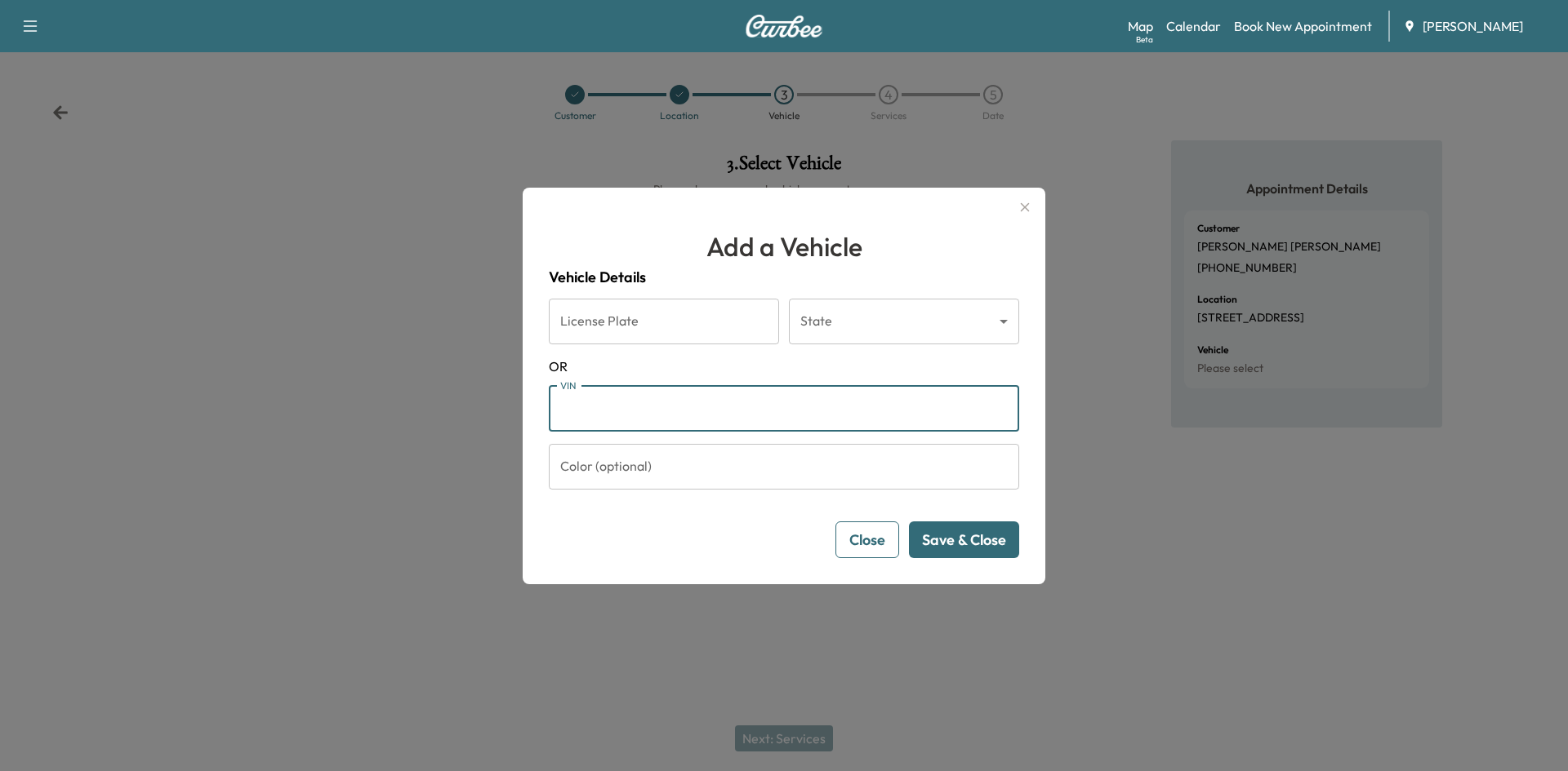
paste input "**********"
type input "**********"
click at [953, 534] on button "Save & Close" at bounding box center [964, 540] width 110 height 37
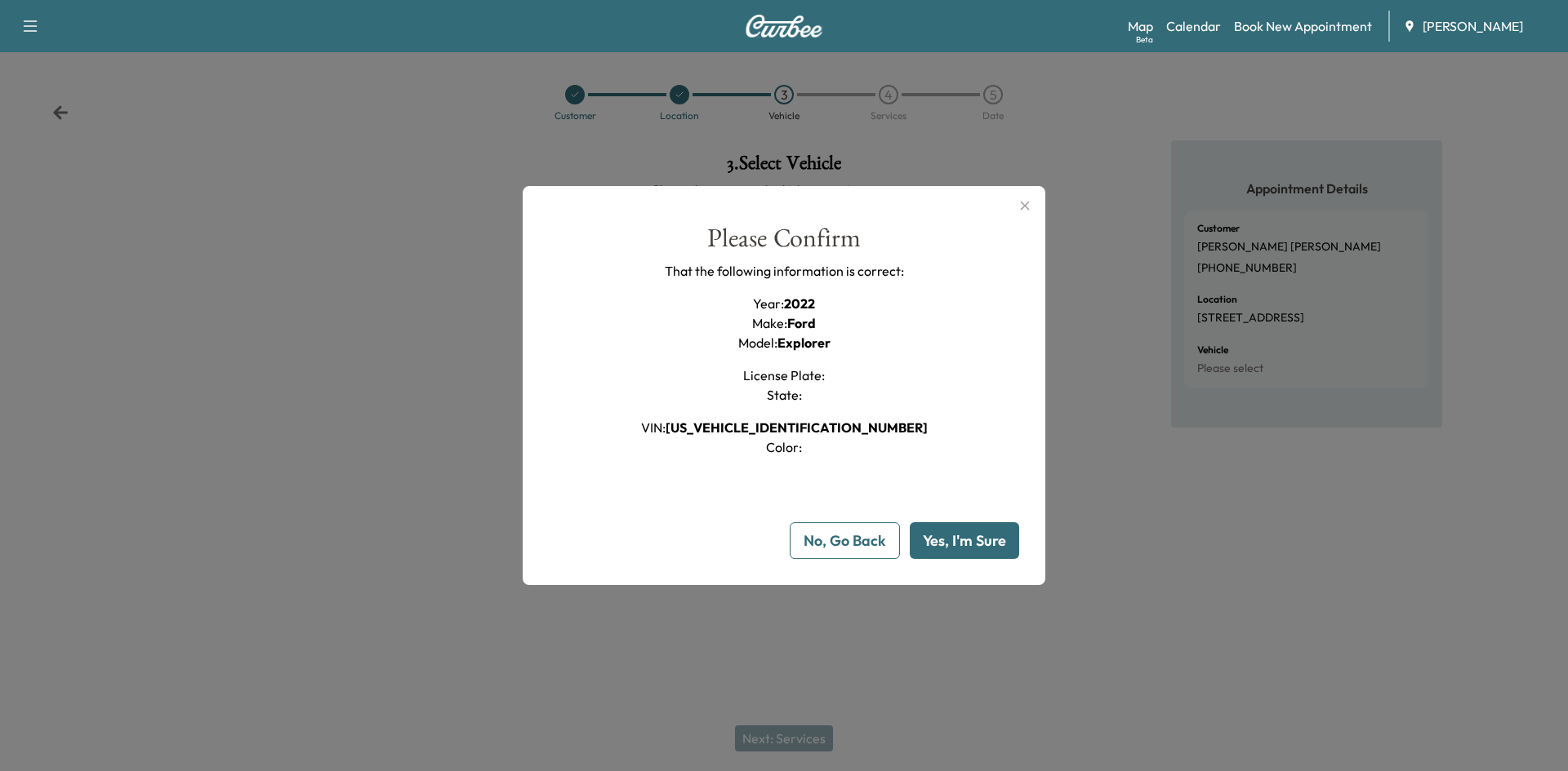
click at [984, 536] on button "Yes, I'm Sure" at bounding box center [964, 541] width 109 height 37
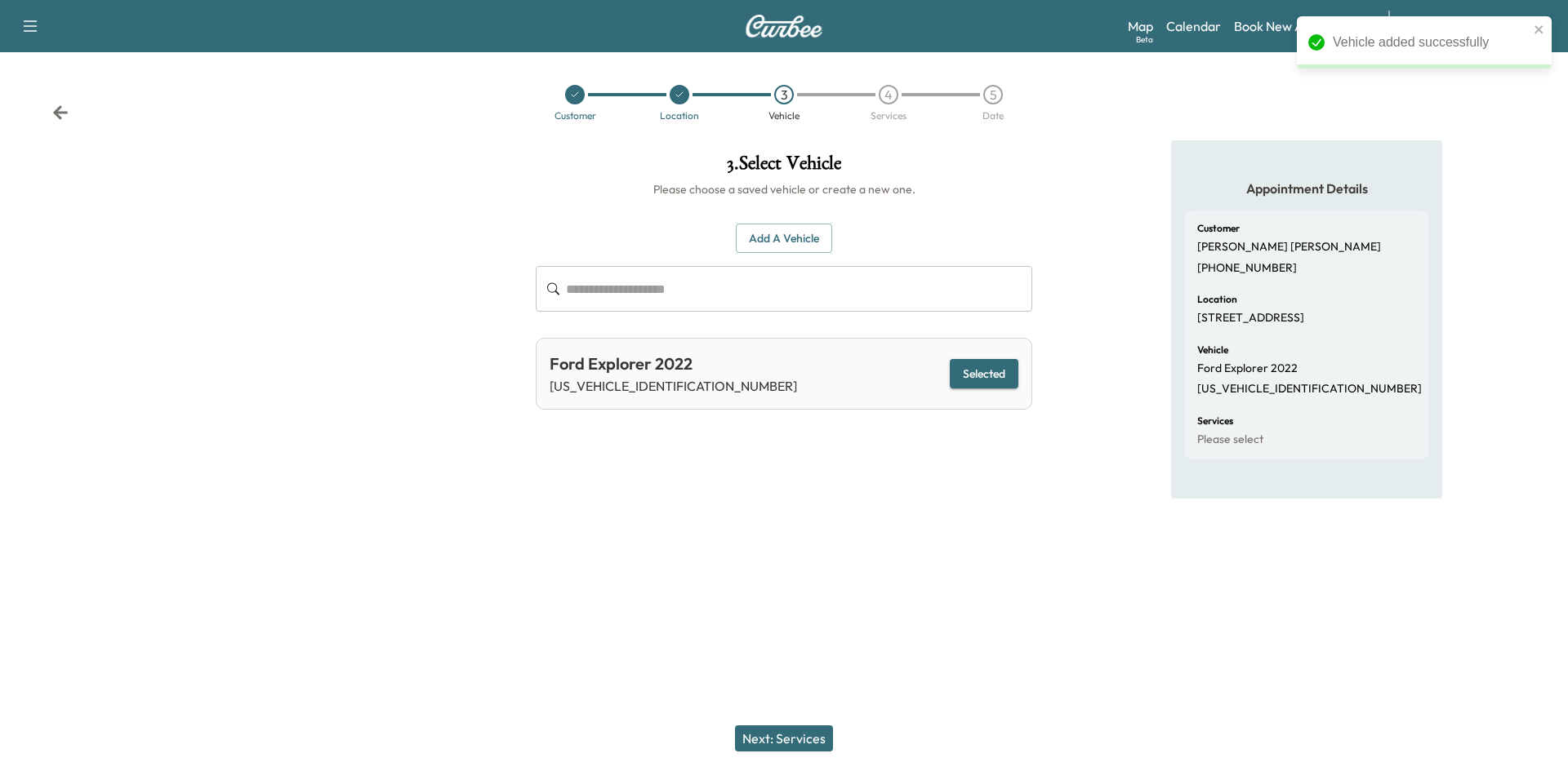
click at [800, 745] on button "Next: Services" at bounding box center [783, 738] width 98 height 26
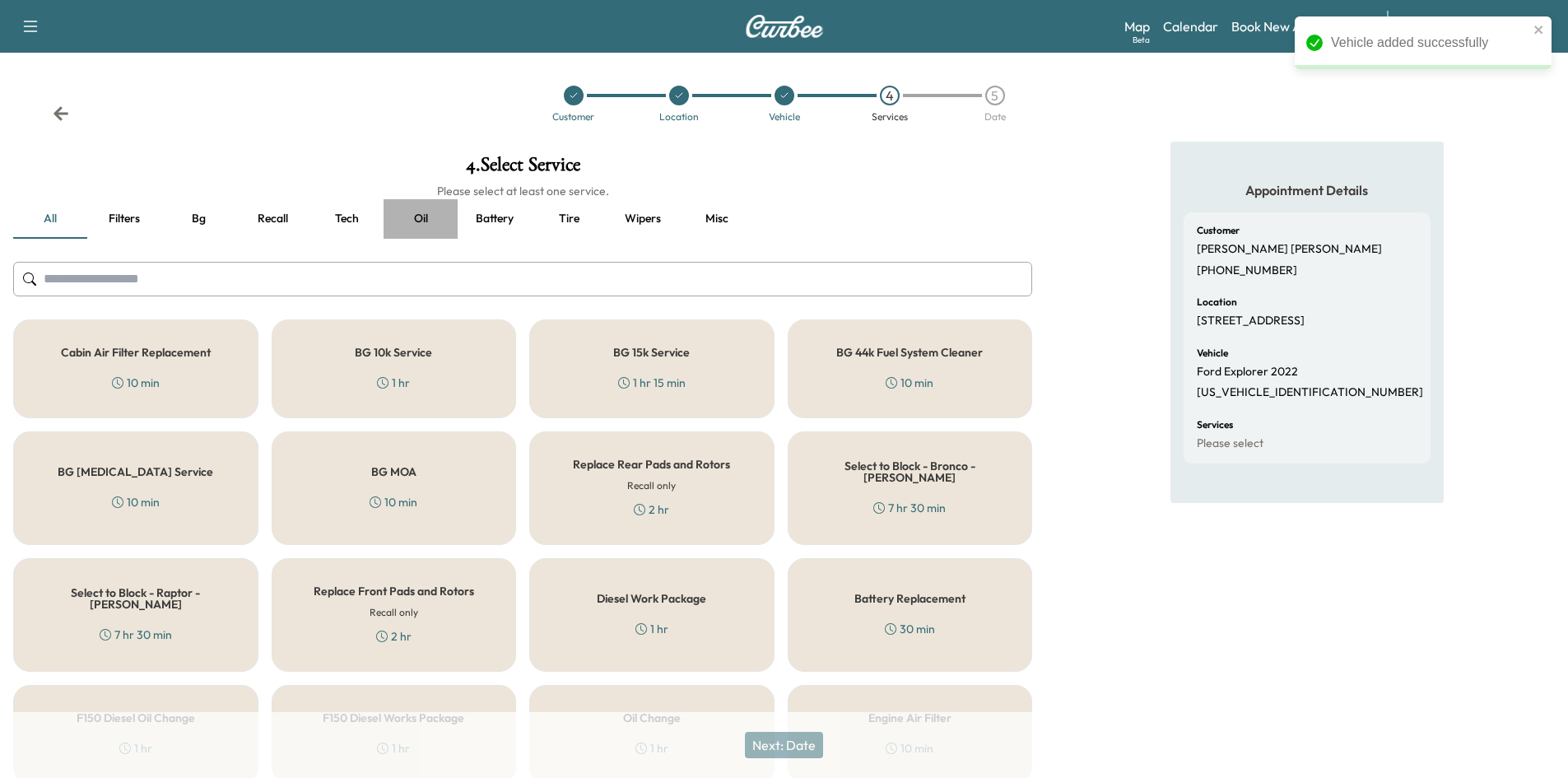
click at [421, 214] on button "Oil" at bounding box center [421, 219] width 74 height 40
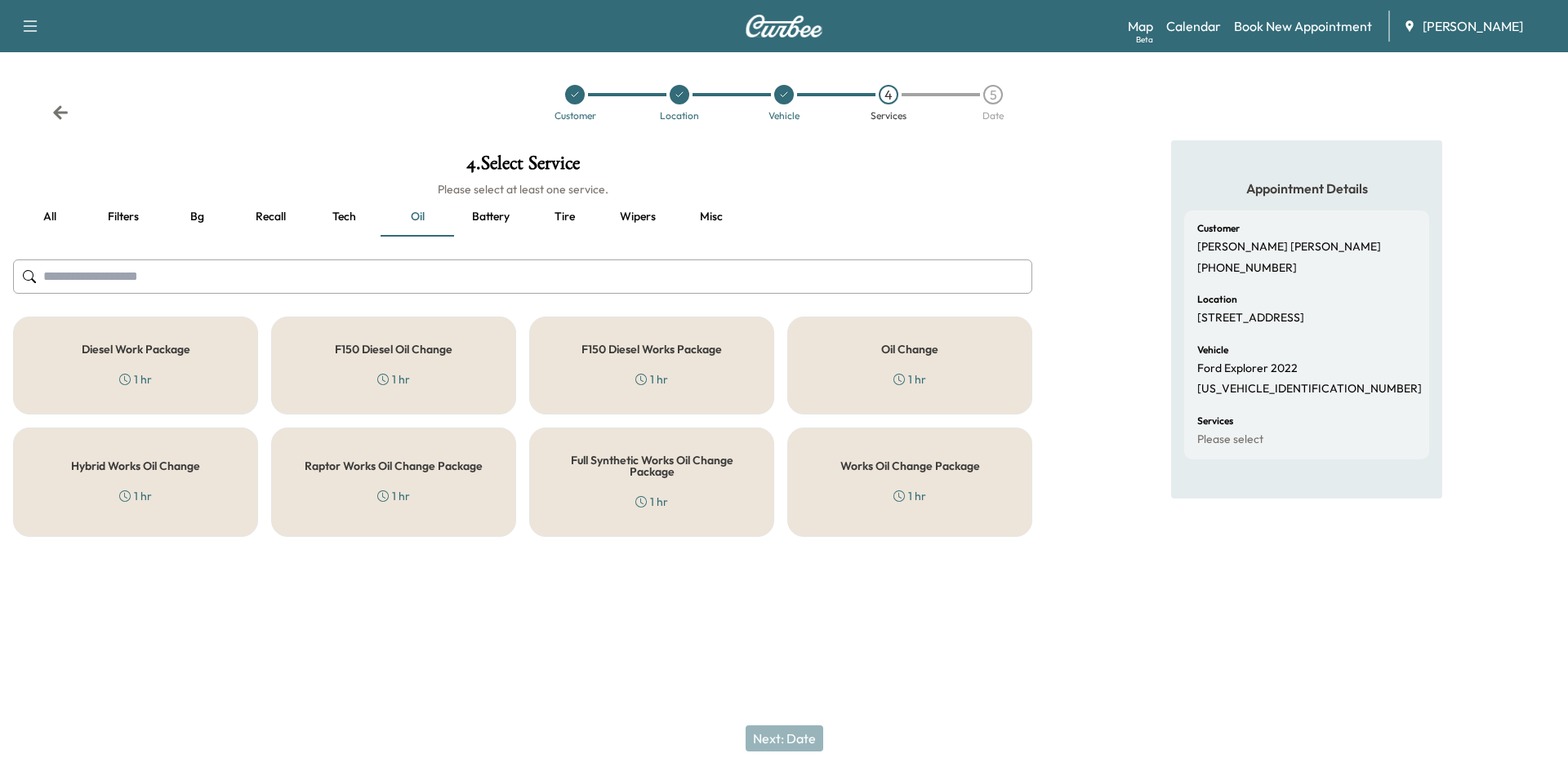
click at [908, 463] on h5 "Works Oil Change Package" at bounding box center [910, 466] width 139 height 12
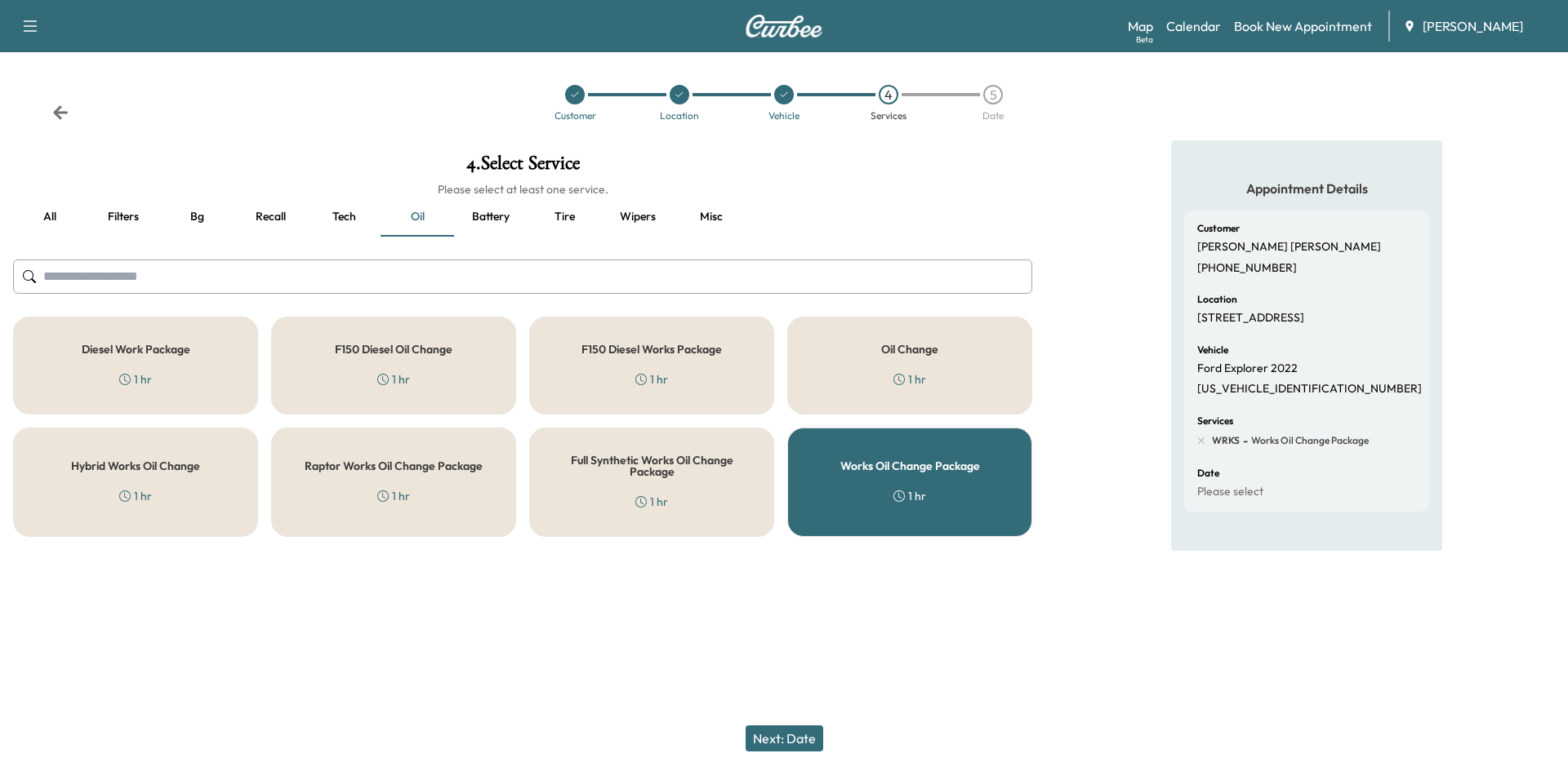
click at [798, 736] on button "Next: Date" at bounding box center [784, 738] width 77 height 26
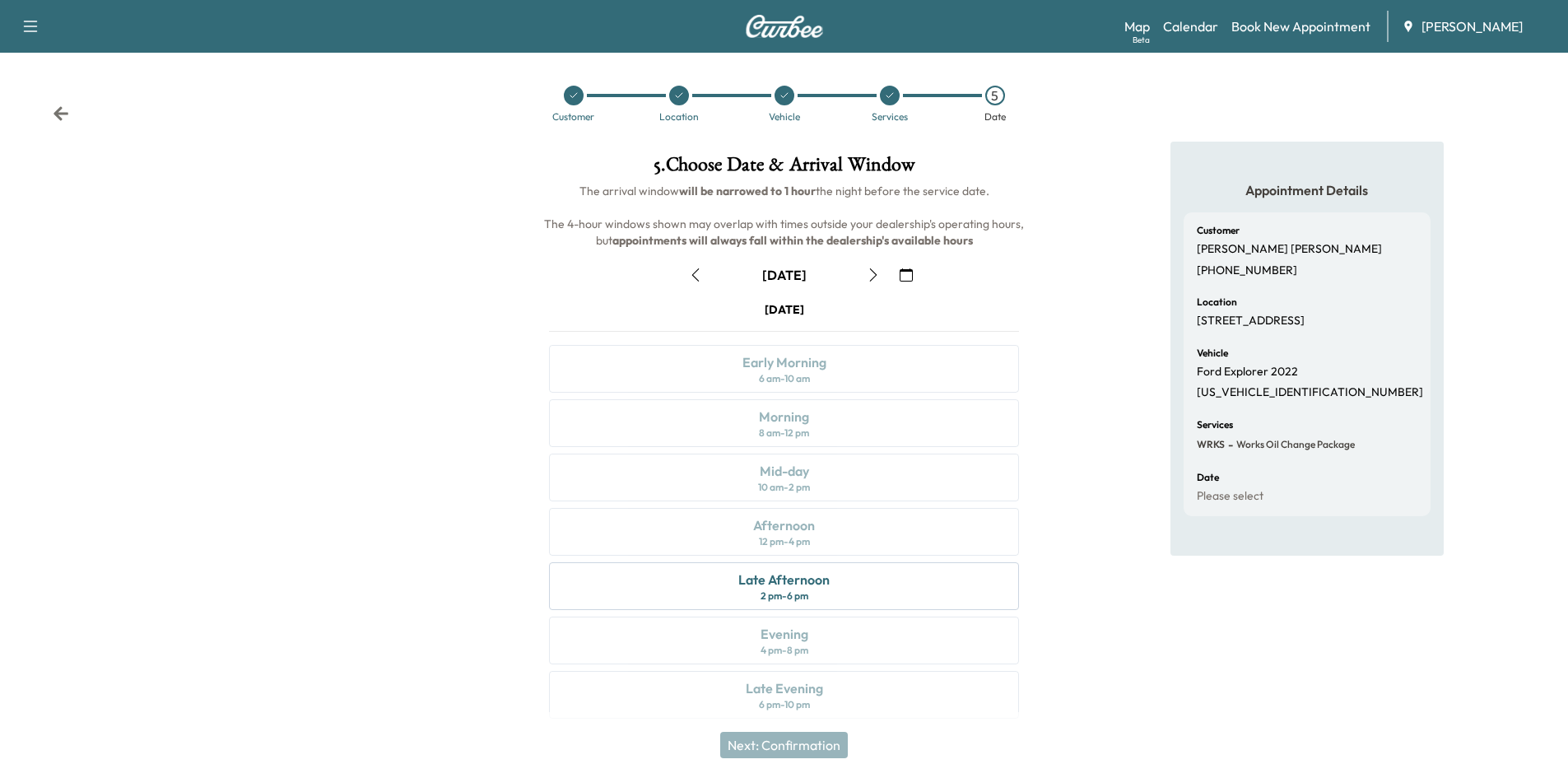
click at [911, 279] on icon "button" at bounding box center [906, 275] width 14 height 14
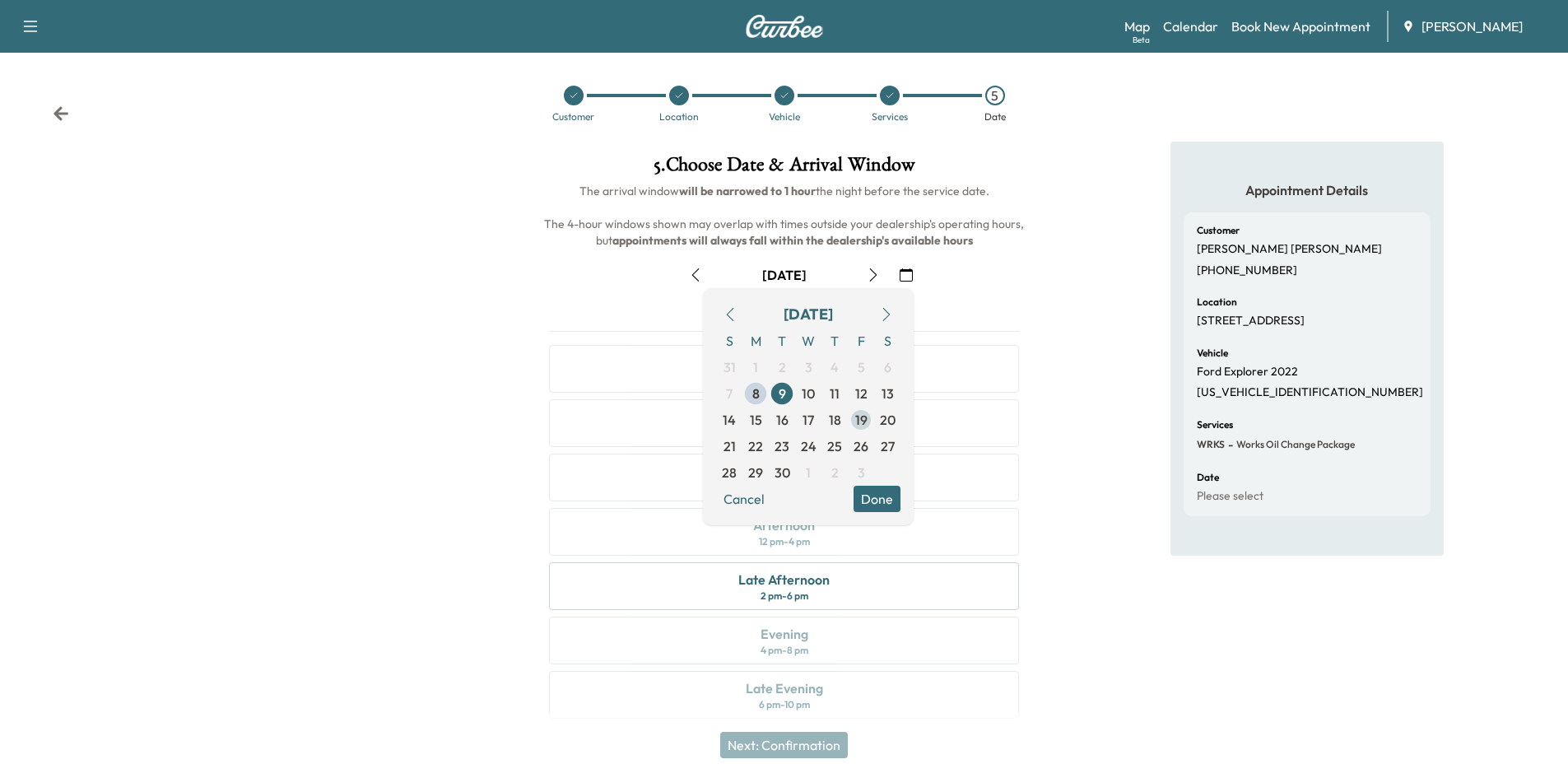
click at [860, 425] on span "19" at bounding box center [862, 420] width 13 height 20
click at [888, 502] on button "Done" at bounding box center [877, 499] width 47 height 26
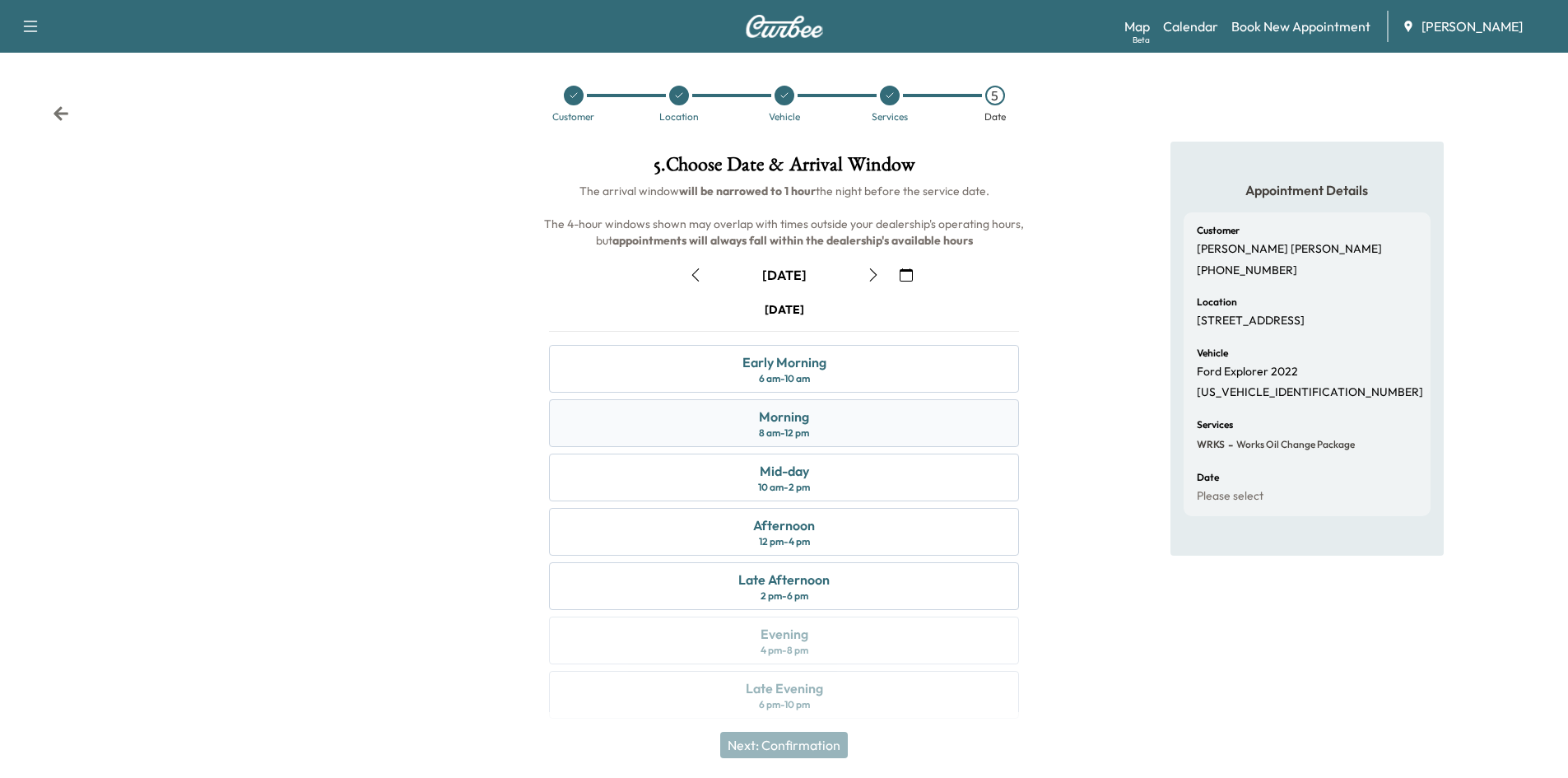
click at [843, 429] on div "Morning 8 am - 12 pm" at bounding box center [784, 423] width 470 height 48
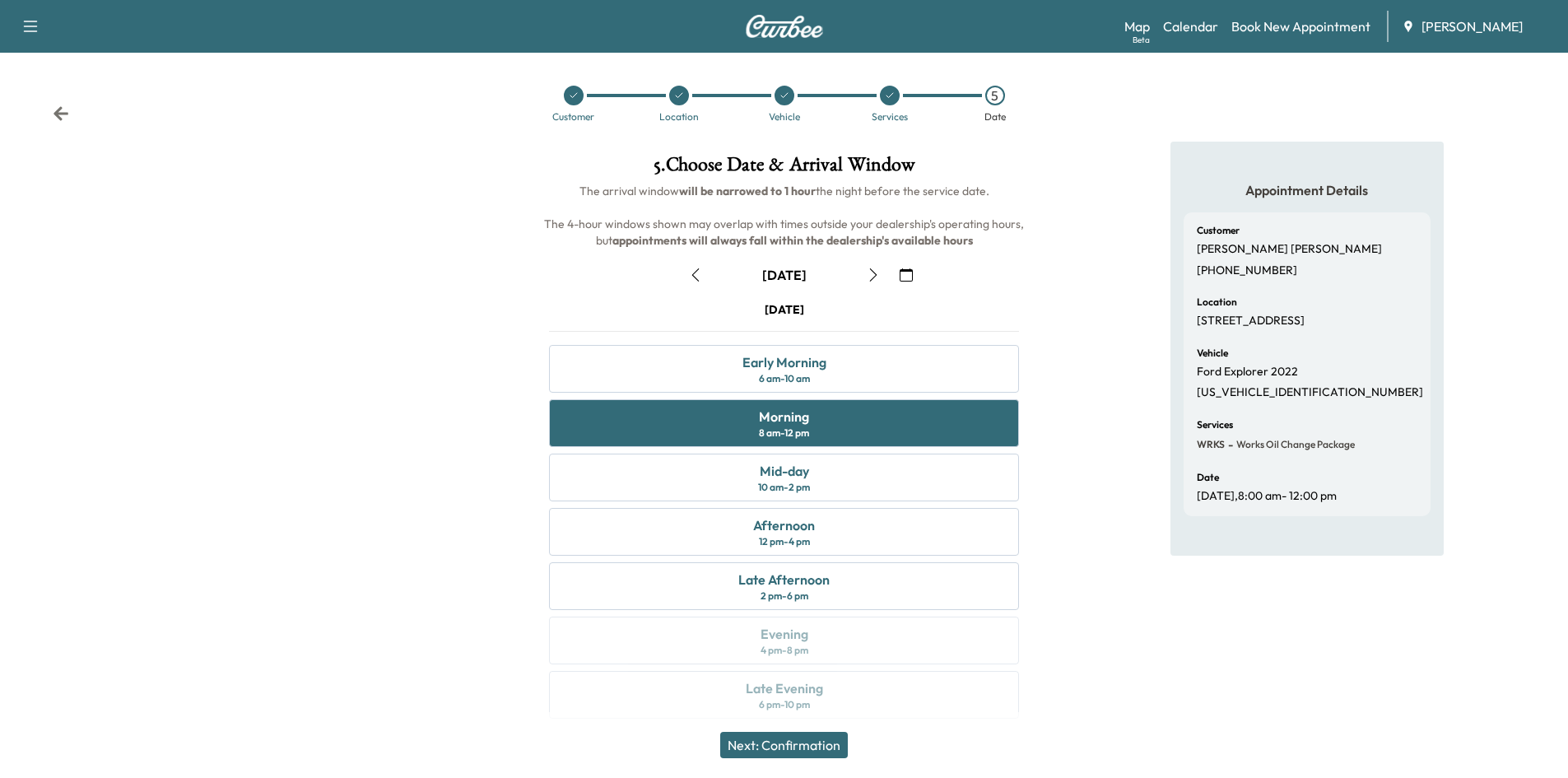
click at [820, 750] on button "Next: Confirmation" at bounding box center [784, 745] width 128 height 26
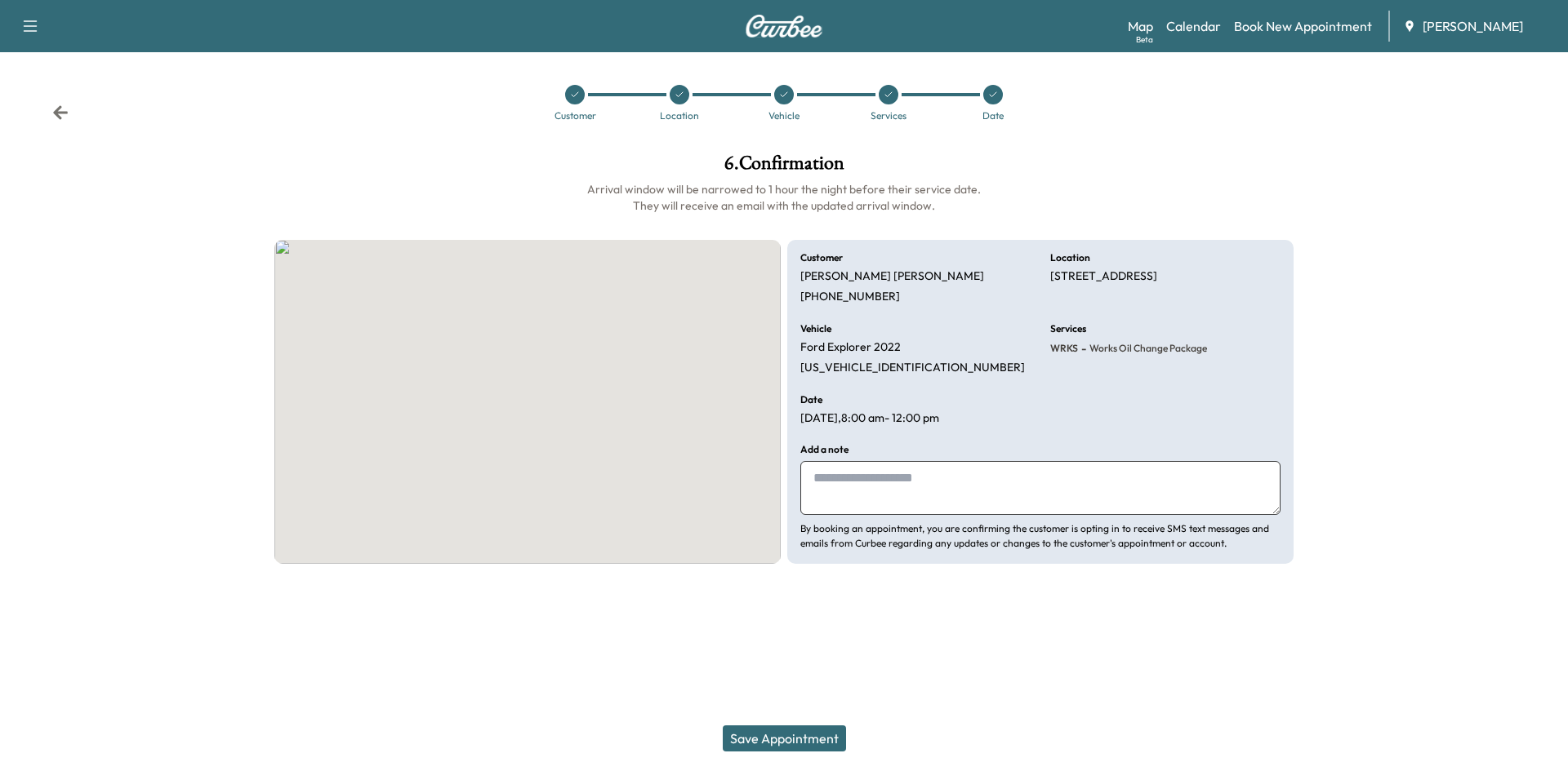
click at [921, 477] on textarea at bounding box center [1040, 489] width 480 height 54
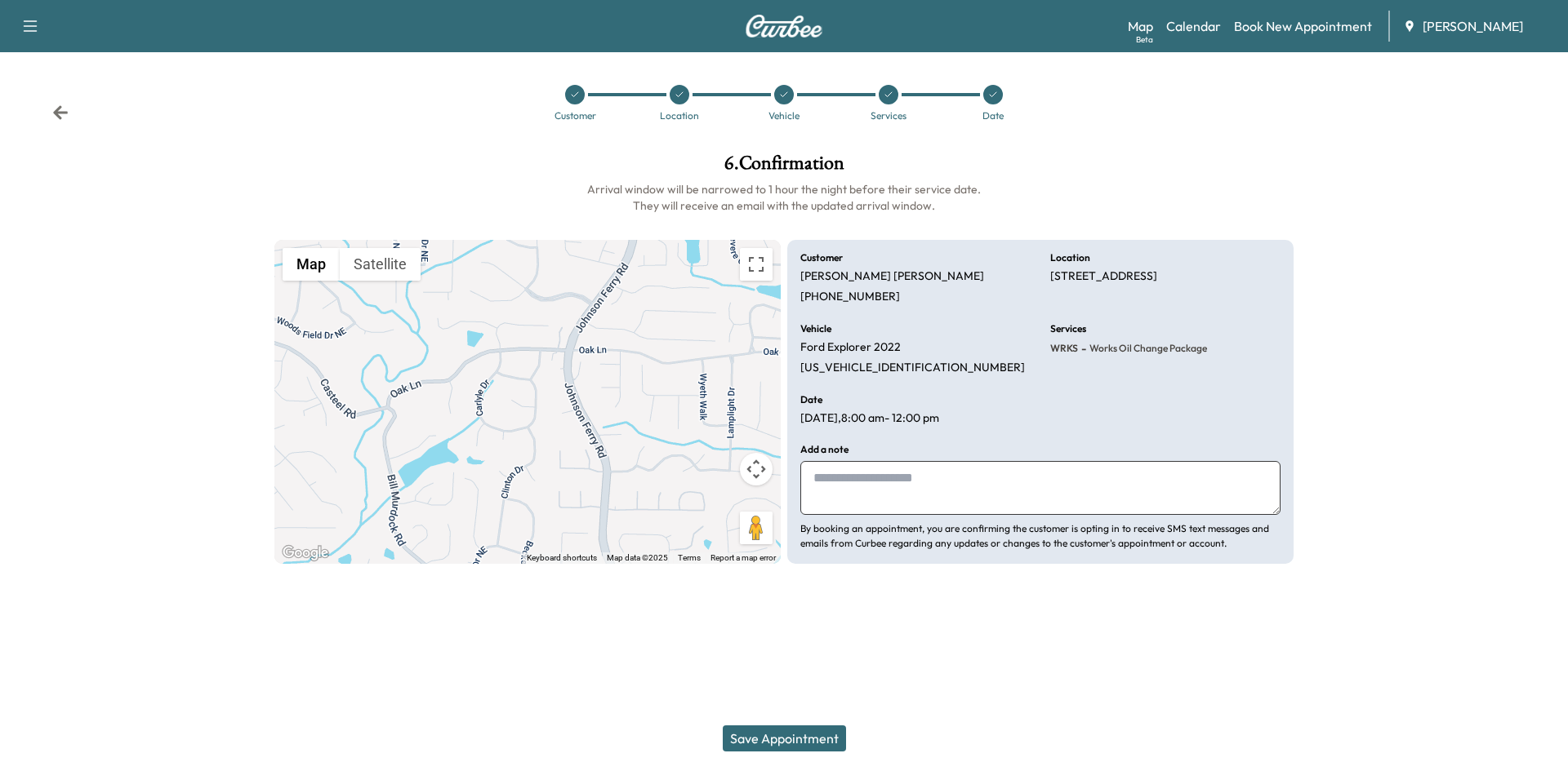
click at [804, 741] on button "Save Appointment" at bounding box center [784, 738] width 123 height 26
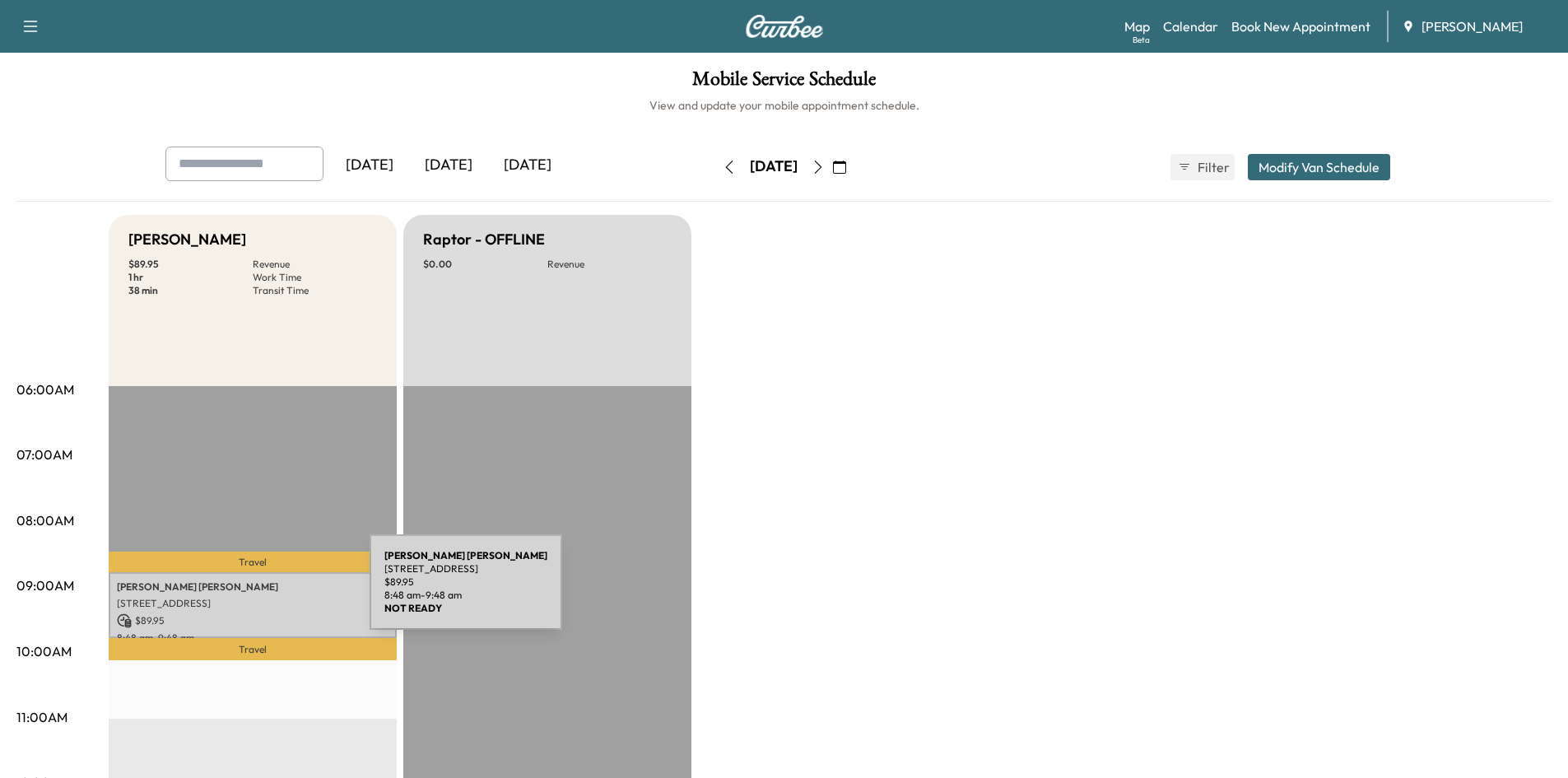
click at [246, 593] on div "[PERSON_NAME] [STREET_ADDRESS] $ 89.95 8:48 am - 9:48 am" at bounding box center [252, 605] width 288 height 66
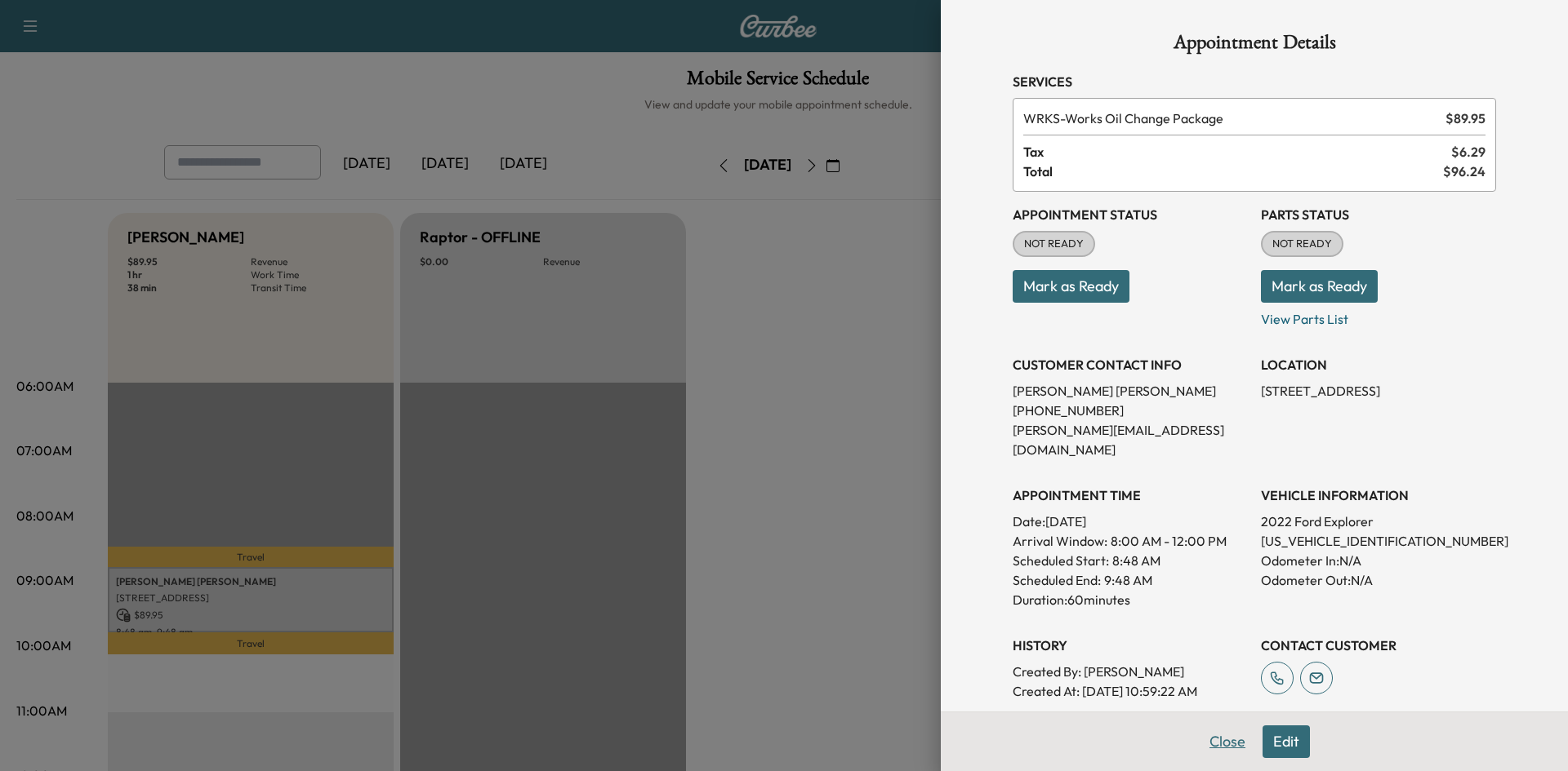
click at [1210, 748] on button "Close" at bounding box center [1227, 742] width 57 height 33
